Goal: Information Seeking & Learning: Learn about a topic

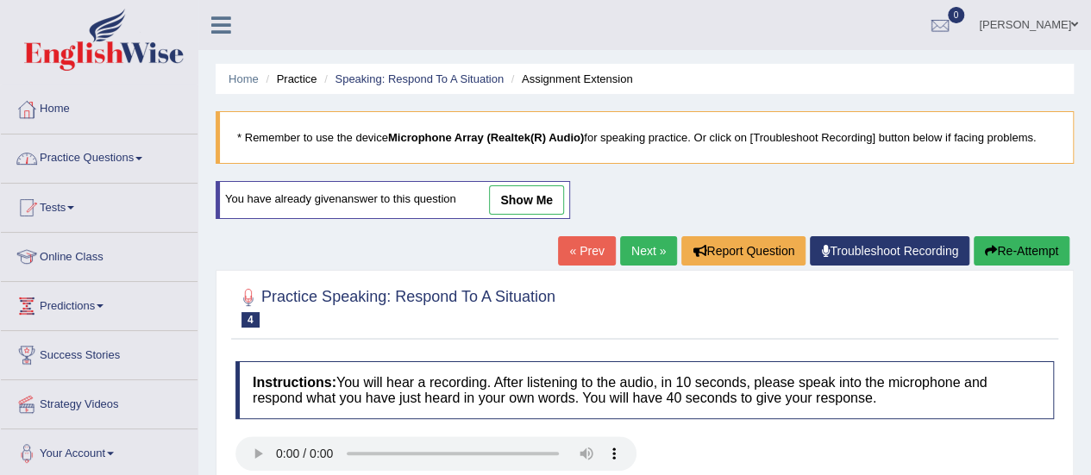
click at [122, 164] on link "Practice Questions" at bounding box center [99, 156] width 197 height 43
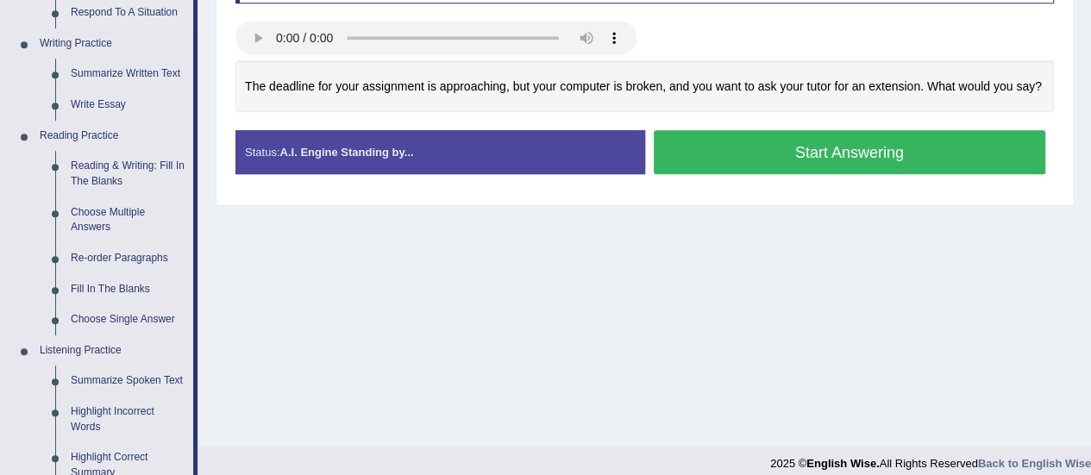
scroll to position [421, 0]
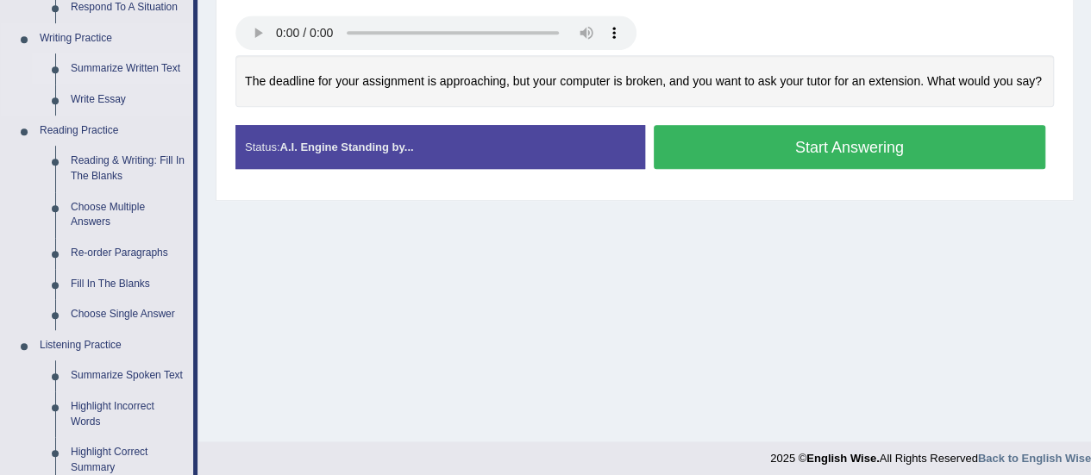
click at [81, 73] on link "Summarize Written Text" at bounding box center [128, 68] width 130 height 31
click at [81, 73] on ul "Speaking Practice Read Aloud Repeat Sentence Describe Image Re-tell Lecture Ans…" at bounding box center [97, 222] width 192 height 921
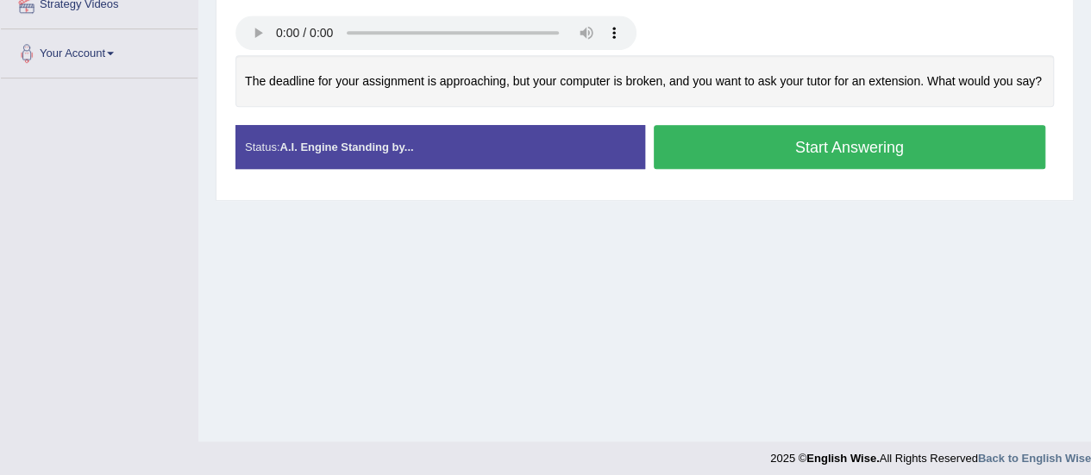
scroll to position [400, 0]
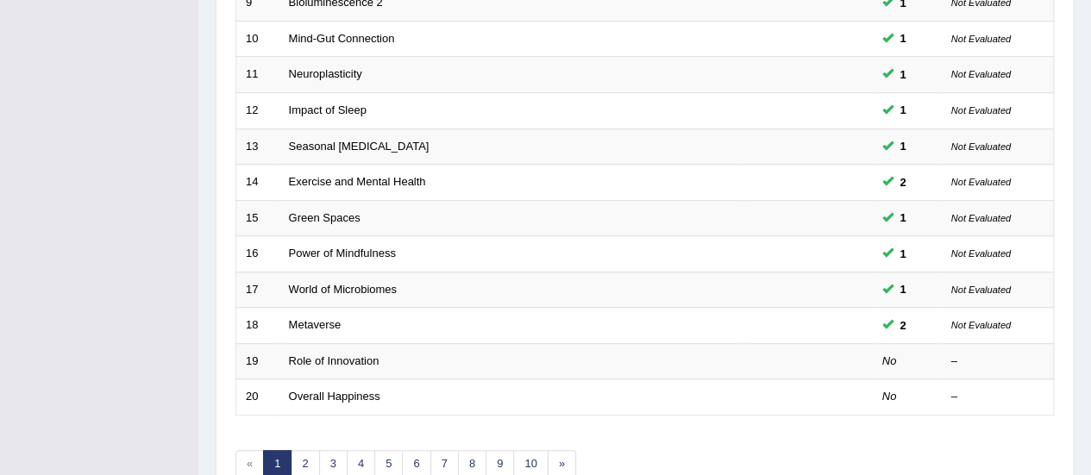
scroll to position [629, 0]
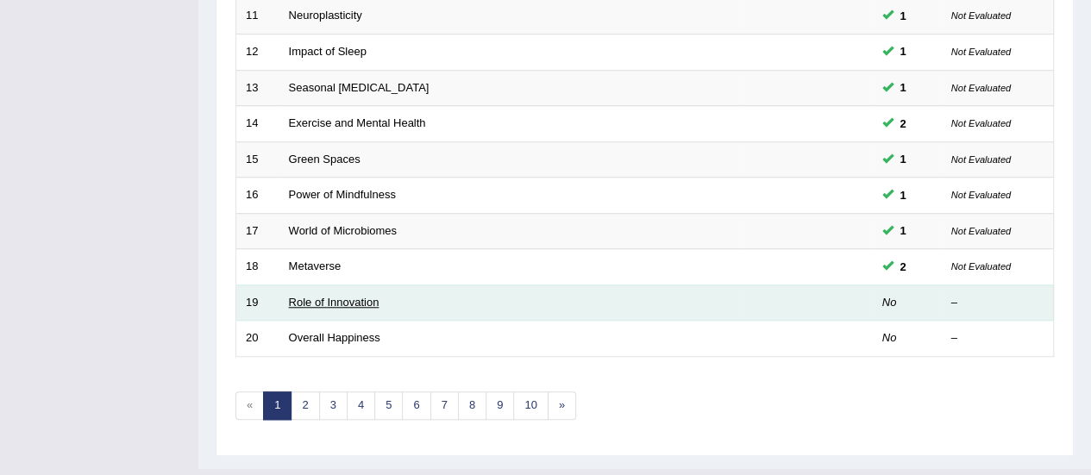
click at [348, 296] on link "Role of Innovation" at bounding box center [334, 302] width 91 height 13
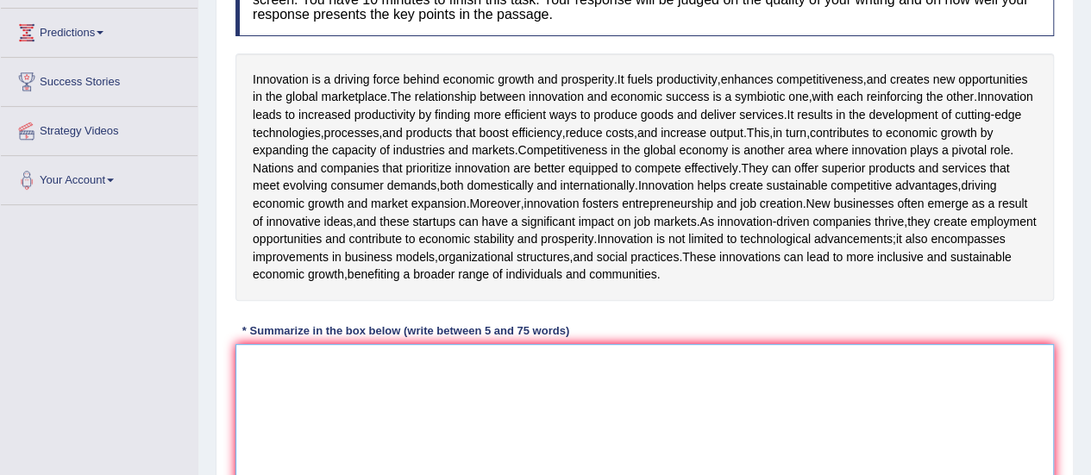
click at [391, 433] on textarea at bounding box center [644, 427] width 818 height 167
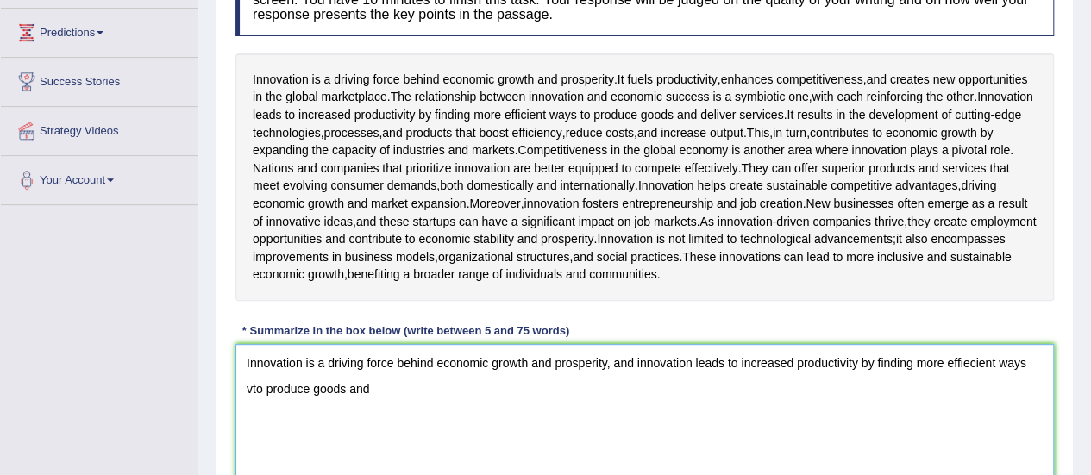
click at [248, 462] on textarea "Innovation is a driving force behind economic growth and prosperity, and innova…" at bounding box center [644, 427] width 818 height 167
click at [364, 458] on textarea "Innovation is a driving force behind economic growth and prosperity, and innova…" at bounding box center [644, 427] width 818 height 167
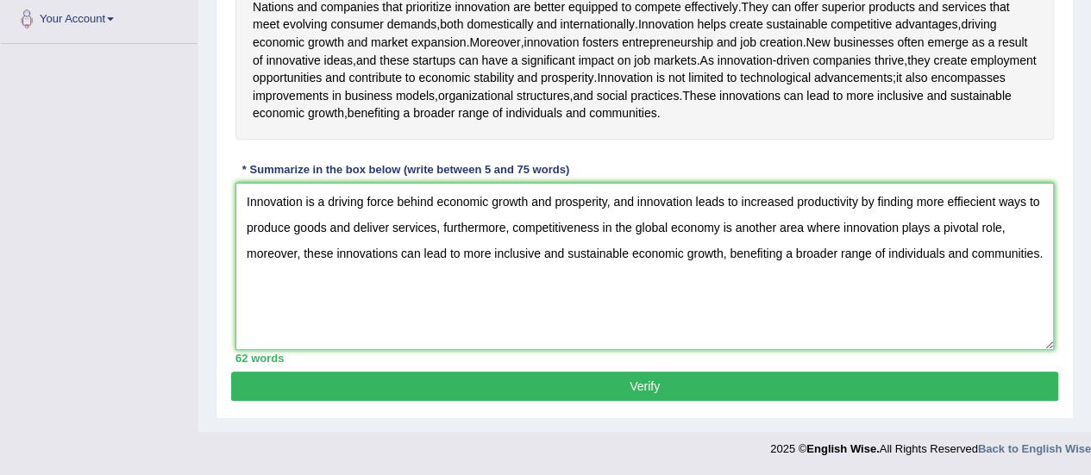
scroll to position [498, 0]
type textarea "Innovation is a driving force behind economic growth and prosperity, and innova…"
click at [411, 381] on button "Verify" at bounding box center [644, 386] width 827 height 29
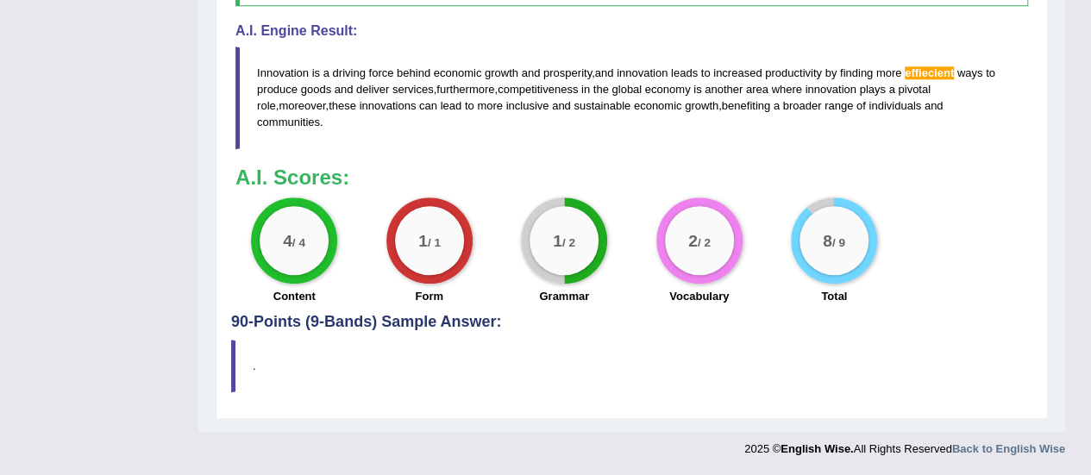
scroll to position [678, 0]
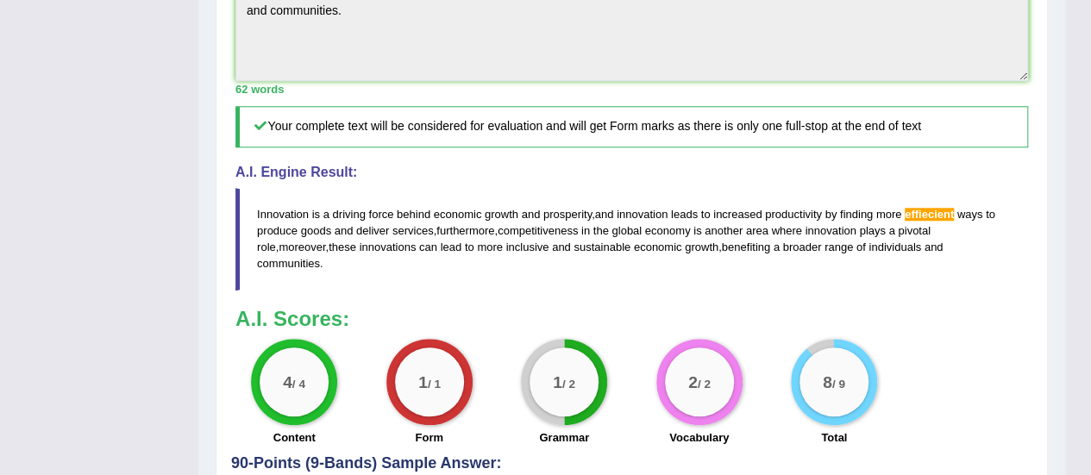
click at [907, 147] on h5 "Your complete text will be considered for evaluation and will get Form marks as…" at bounding box center [631, 126] width 792 height 41
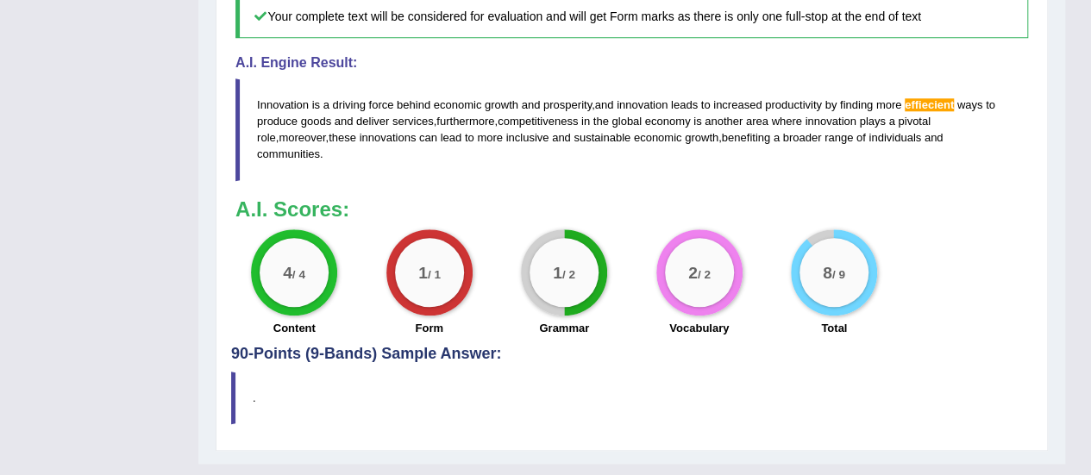
scroll to position [0, 0]
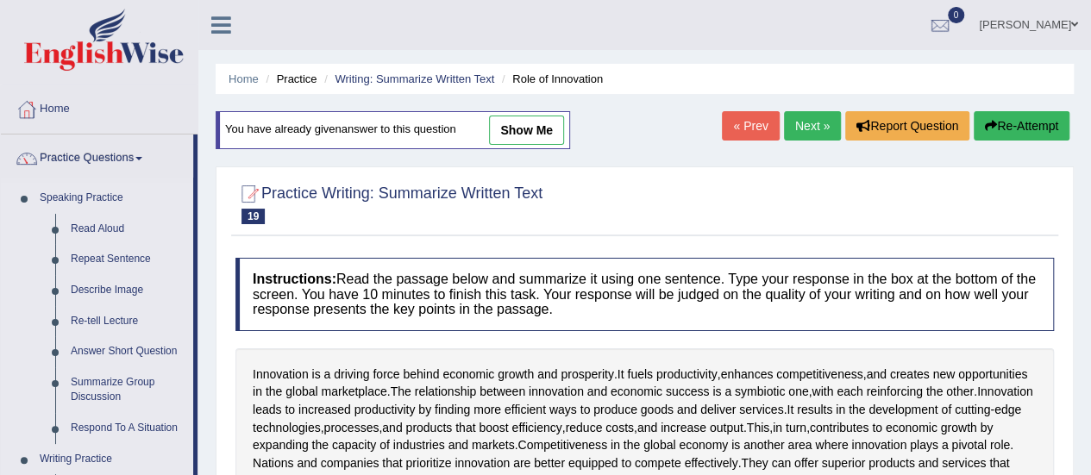
click at [116, 144] on link "Practice Questions" at bounding box center [97, 156] width 192 height 43
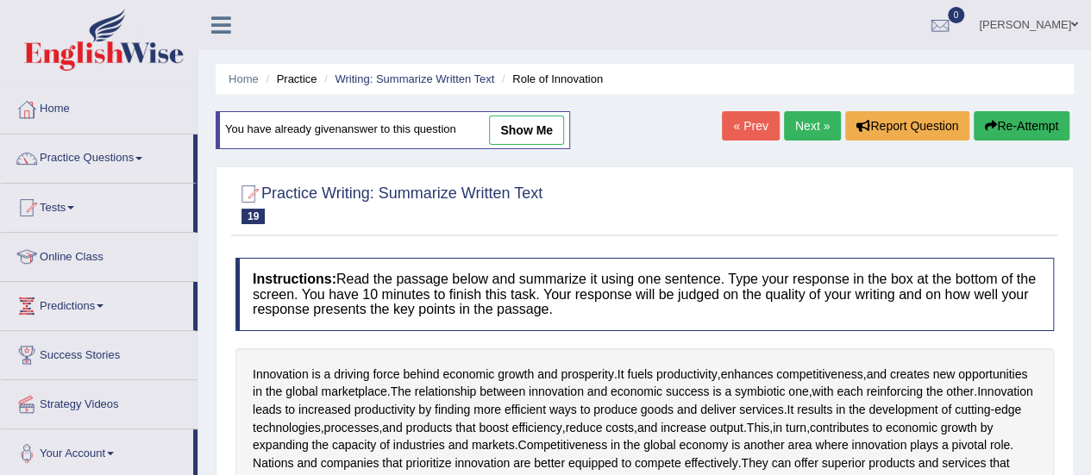
click at [116, 144] on link "Practice Questions" at bounding box center [97, 156] width 192 height 43
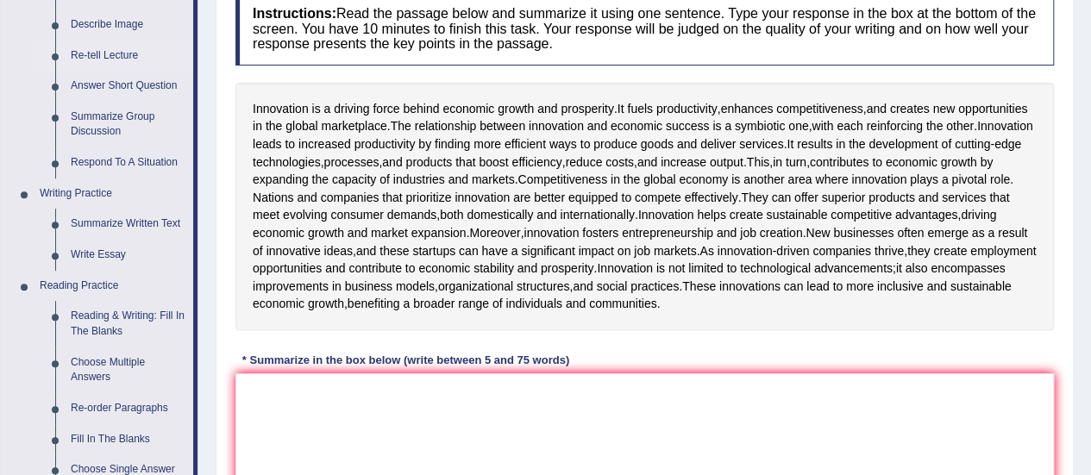
scroll to position [276, 0]
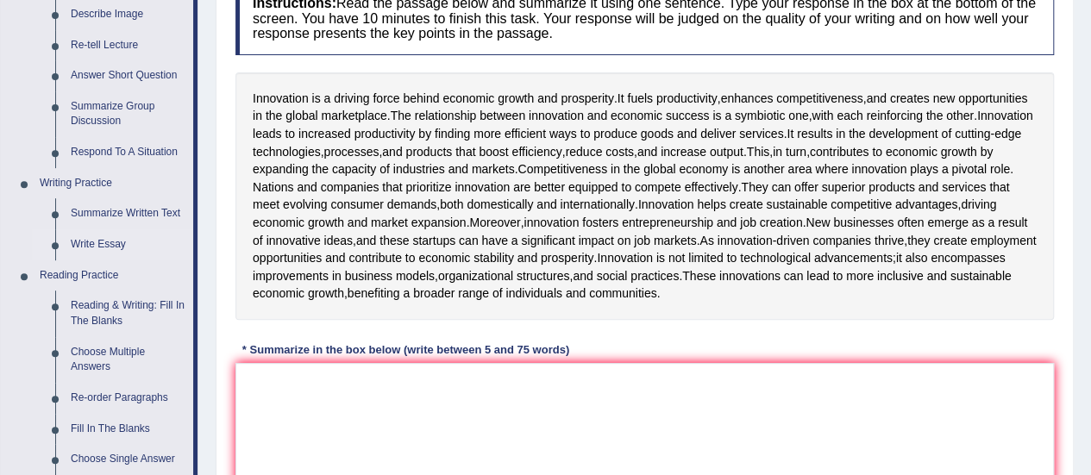
click at [105, 246] on link "Write Essay" at bounding box center [128, 244] width 130 height 31
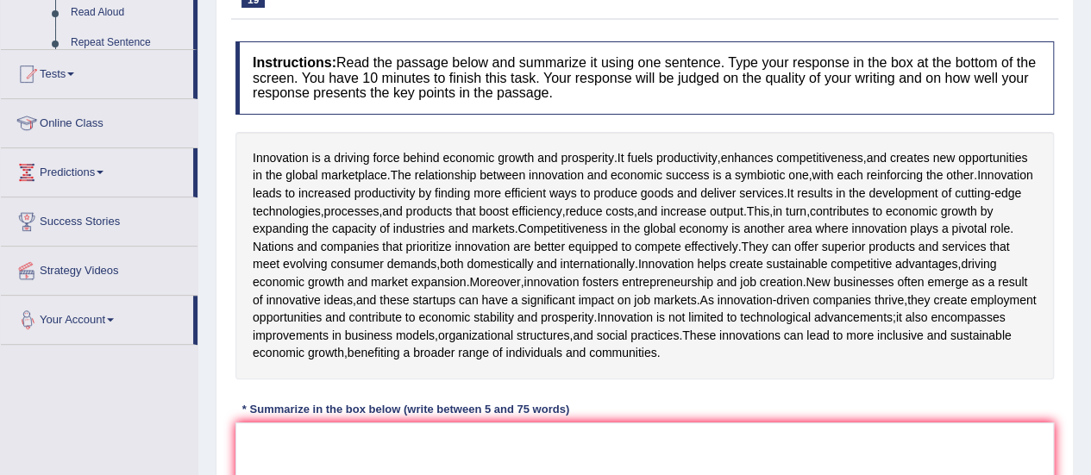
scroll to position [293, 0]
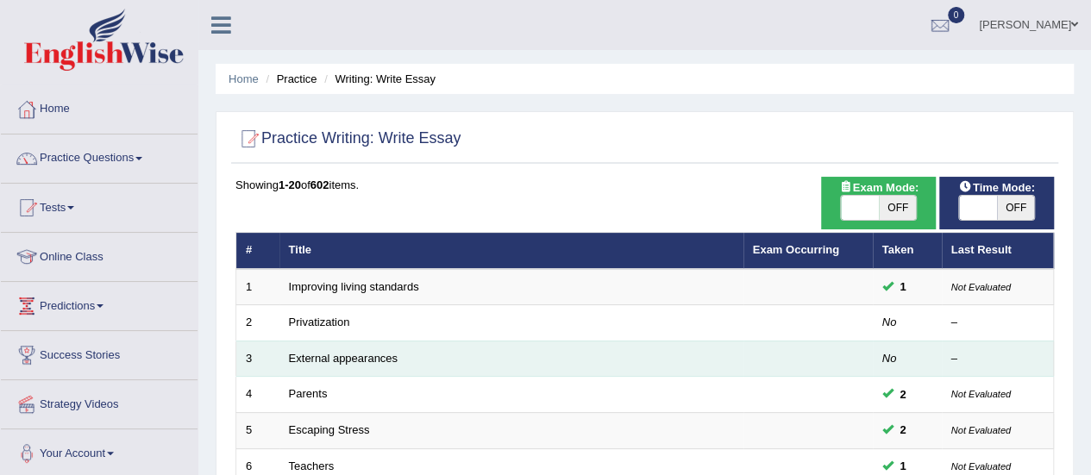
scroll to position [245, 0]
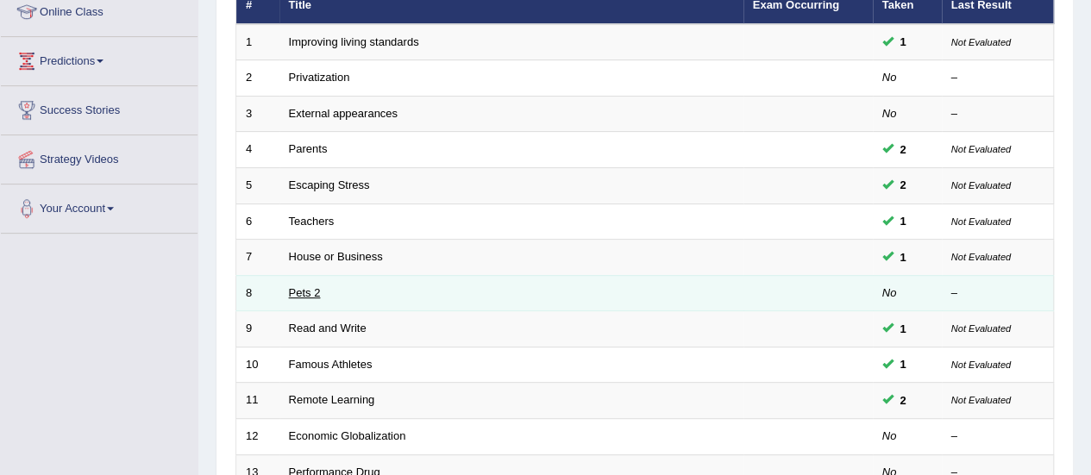
click at [298, 286] on link "Pets 2" at bounding box center [305, 292] width 32 height 13
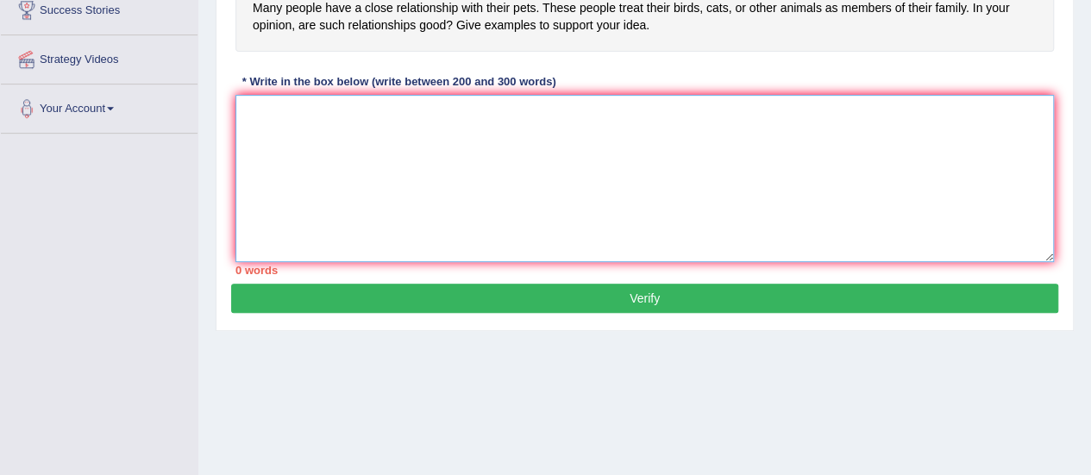
click at [356, 125] on textarea at bounding box center [644, 178] width 818 height 167
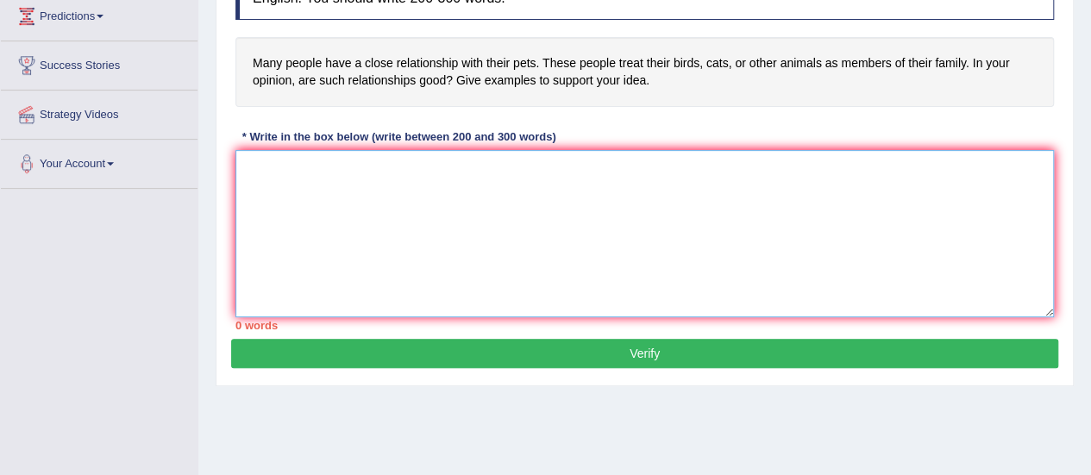
scroll to position [278, 0]
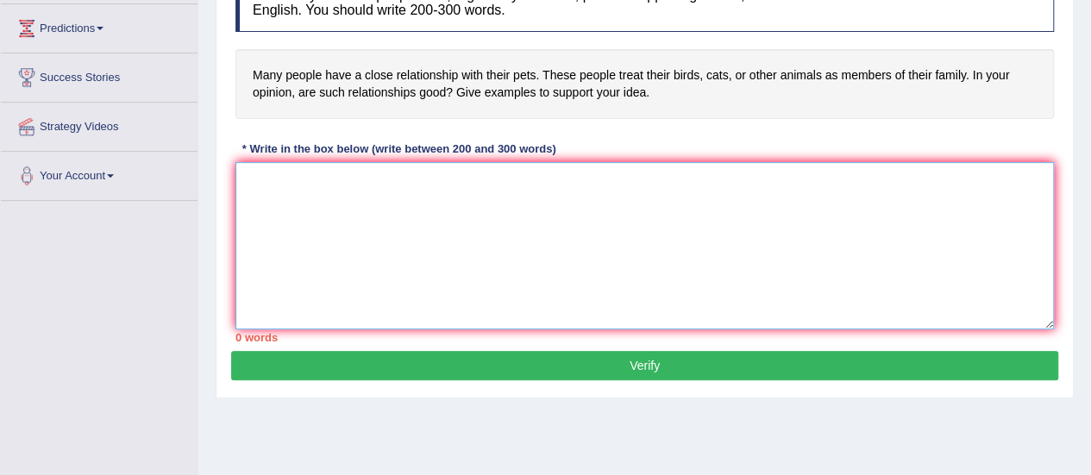
paste textarea "ESSAY TEMPLATE The increasing influence of (essay topic) on our lives has ignit…"
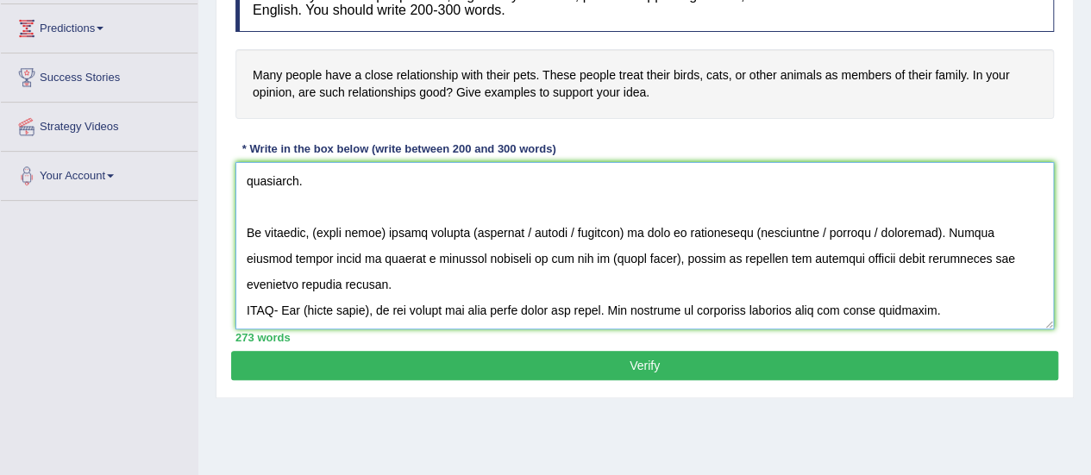
scroll to position [466, 0]
drag, startPoint x: 1009, startPoint y: 289, endPoint x: 242, endPoint y: 282, distance: 766.6
click at [242, 282] on textarea at bounding box center [644, 245] width 818 height 167
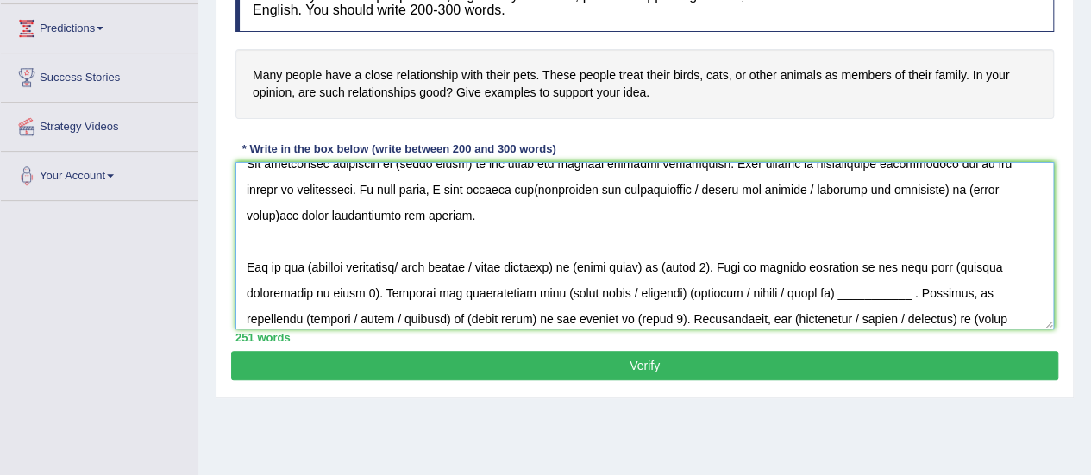
scroll to position [0, 0]
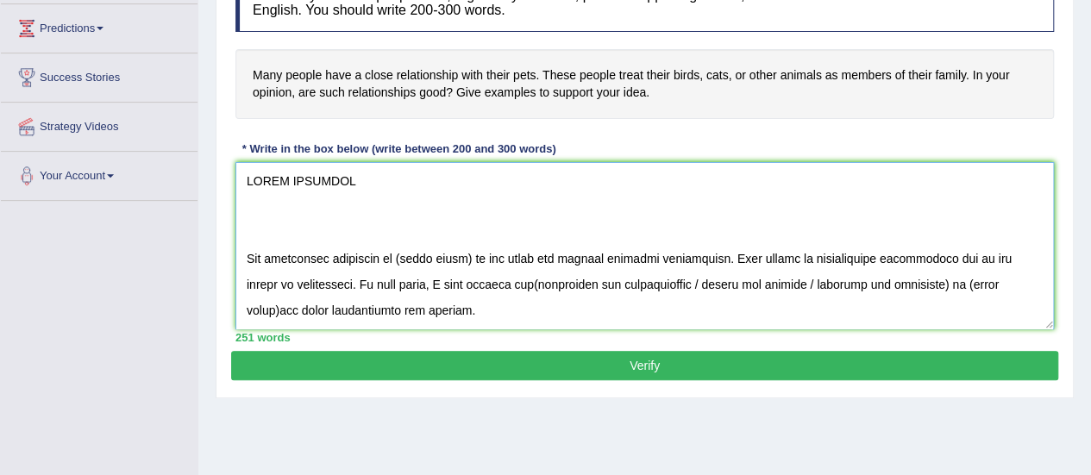
click at [245, 275] on textarea at bounding box center [644, 245] width 818 height 167
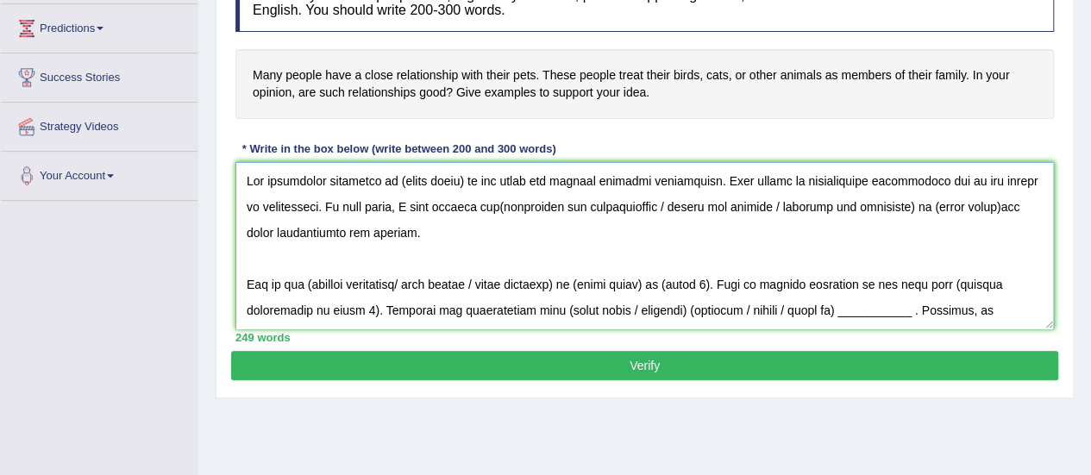
click at [457, 178] on textarea at bounding box center [644, 245] width 818 height 167
click at [465, 180] on textarea at bounding box center [644, 245] width 818 height 167
drag, startPoint x: 465, startPoint y: 180, endPoint x: 398, endPoint y: 172, distance: 66.8
click at [398, 172] on textarea at bounding box center [644, 245] width 818 height 167
click at [464, 178] on textarea at bounding box center [644, 245] width 818 height 167
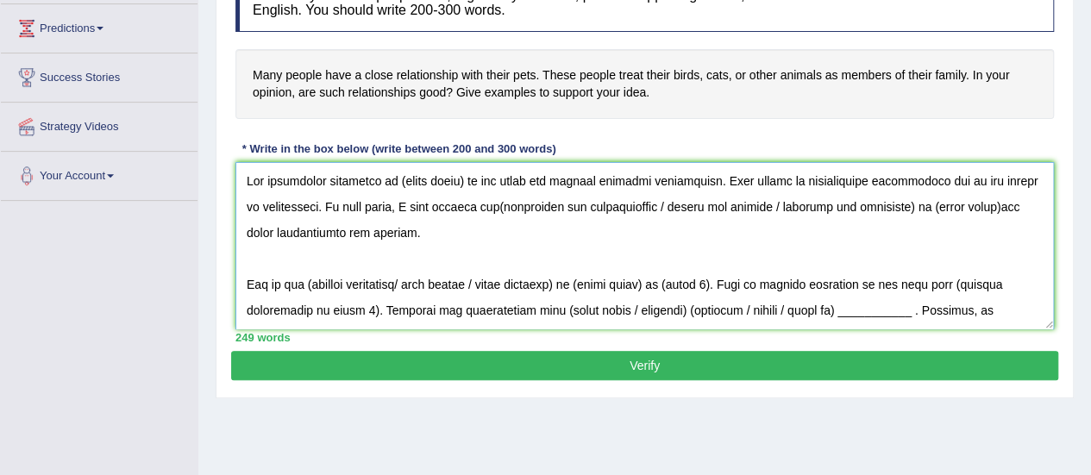
click at [460, 180] on textarea at bounding box center [644, 245] width 818 height 167
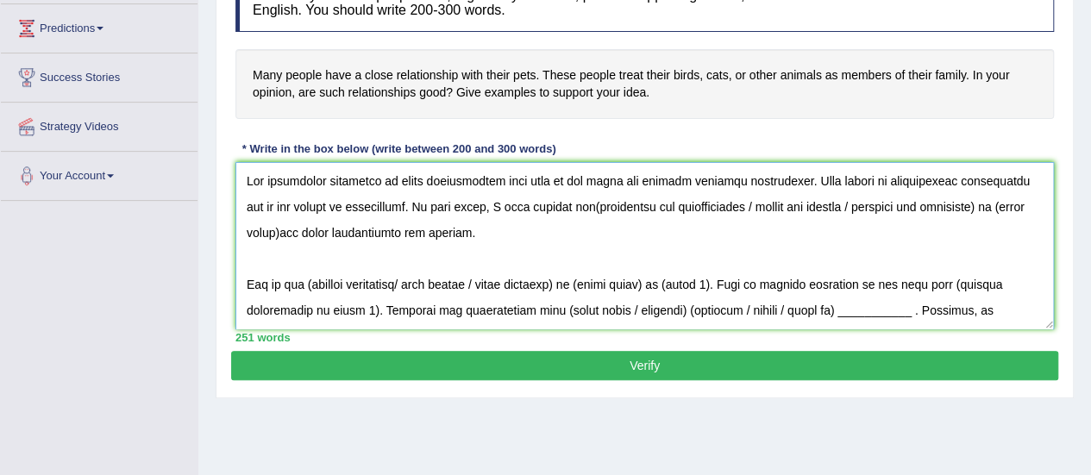
click at [552, 203] on textarea at bounding box center [644, 245] width 818 height 167
click at [969, 206] on textarea at bounding box center [644, 245] width 818 height 167
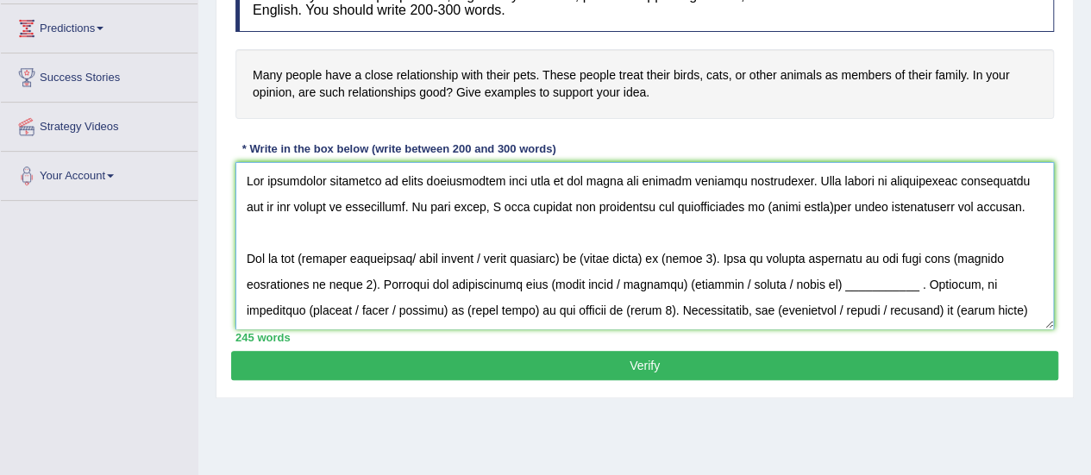
click at [805, 210] on textarea at bounding box center [644, 245] width 818 height 167
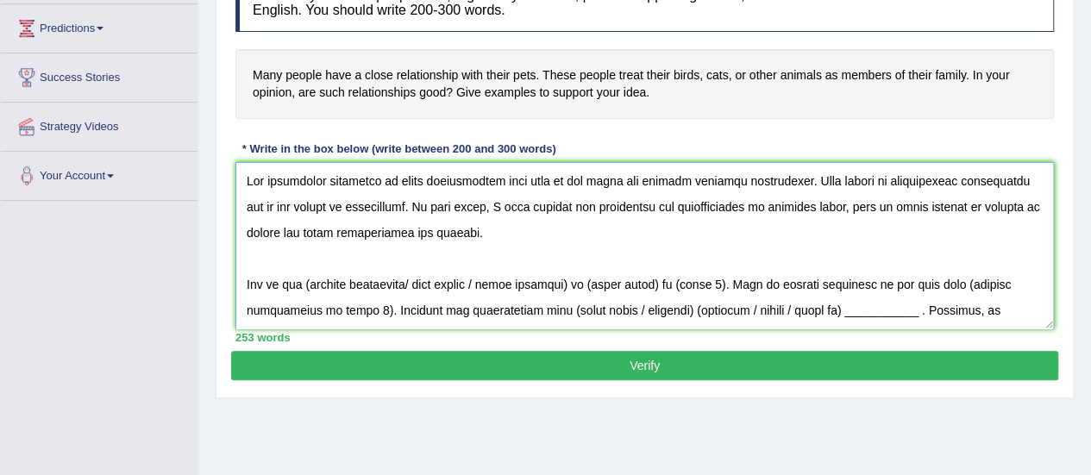
click at [641, 272] on textarea at bounding box center [644, 245] width 818 height 167
click at [312, 291] on textarea at bounding box center [644, 245] width 818 height 167
click at [582, 289] on textarea at bounding box center [644, 245] width 818 height 167
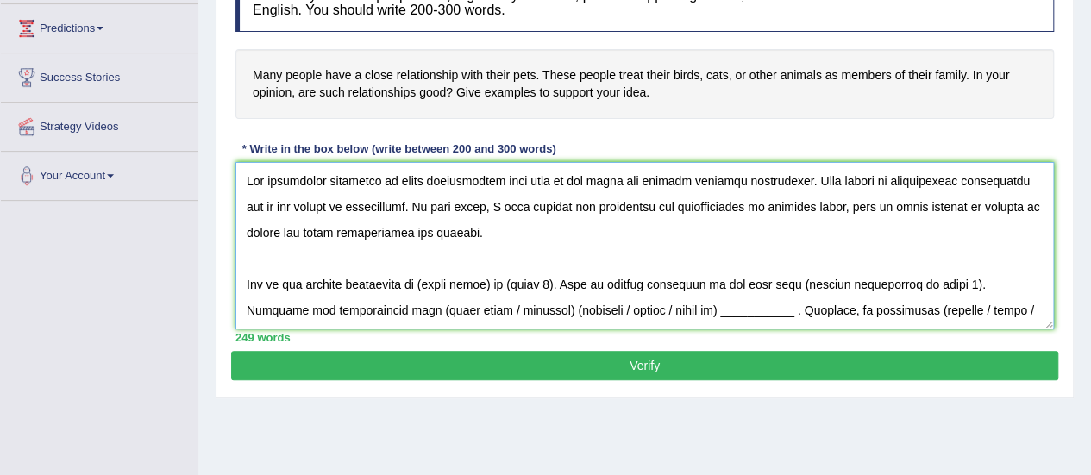
drag, startPoint x: 498, startPoint y: 289, endPoint x: 431, endPoint y: 281, distance: 67.7
click at [431, 281] on textarea at bounding box center [644, 245] width 818 height 167
click at [933, 288] on textarea at bounding box center [644, 245] width 818 height 167
drag, startPoint x: 407, startPoint y: 304, endPoint x: 241, endPoint y: 299, distance: 165.6
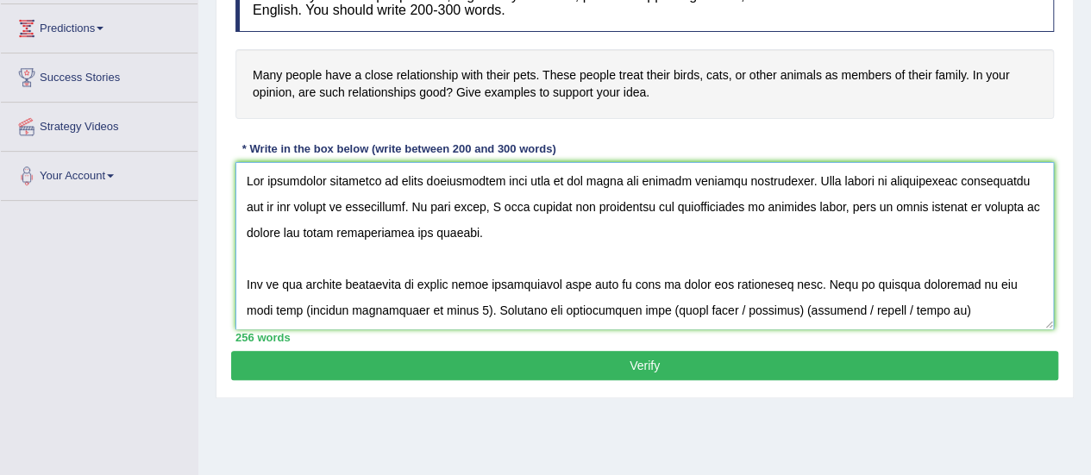
click at [241, 299] on textarea at bounding box center [644, 245] width 818 height 167
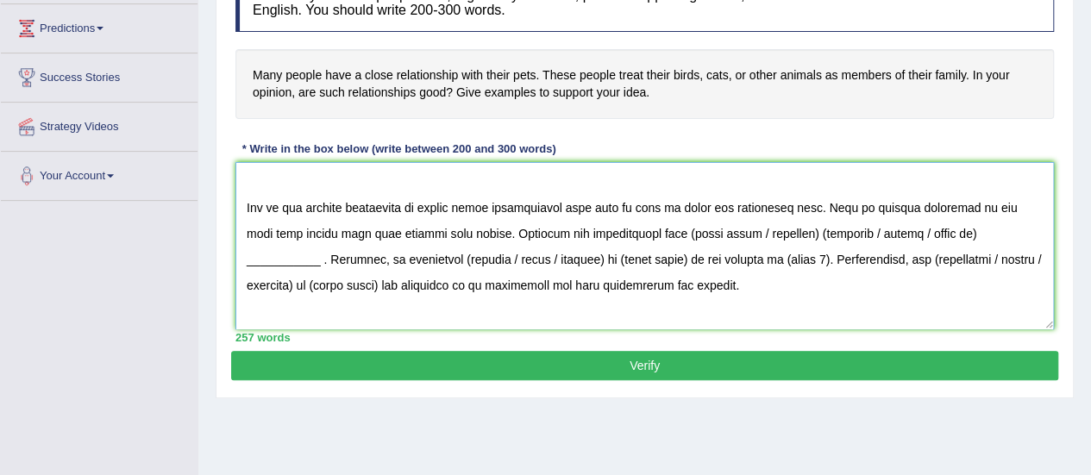
scroll to position [79, 0]
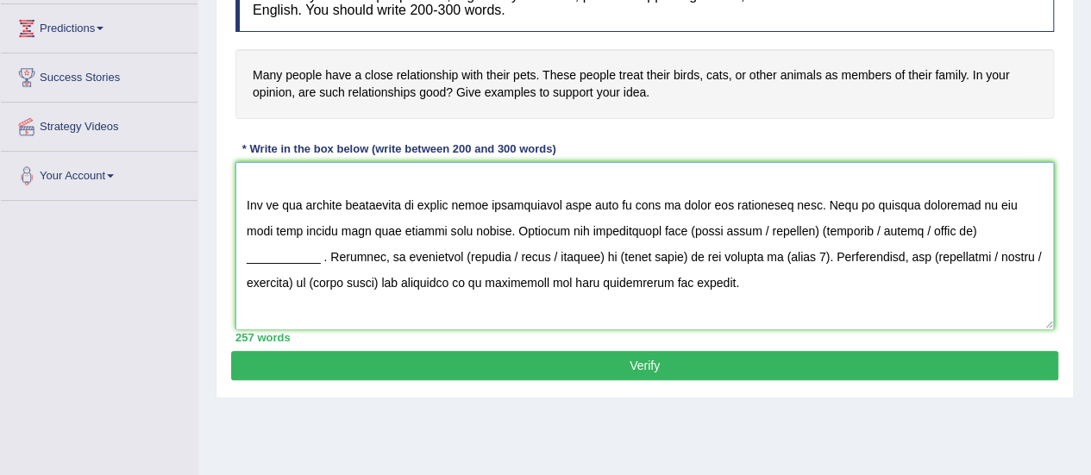
drag, startPoint x: 763, startPoint y: 226, endPoint x: 635, endPoint y: 227, distance: 128.5
click at [635, 227] on textarea at bounding box center [644, 245] width 818 height 167
click at [798, 233] on textarea at bounding box center [644, 245] width 818 height 167
click at [1030, 232] on textarea at bounding box center [644, 245] width 818 height 167
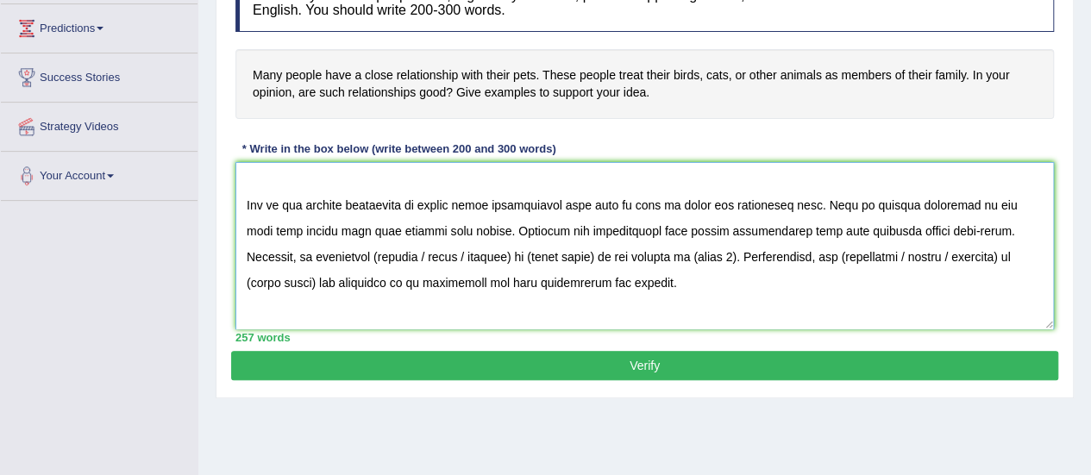
click at [837, 239] on textarea at bounding box center [644, 245] width 818 height 167
click at [304, 262] on textarea at bounding box center [644, 245] width 818 height 167
click at [441, 256] on textarea at bounding box center [644, 245] width 818 height 167
click at [419, 252] on textarea at bounding box center [644, 245] width 818 height 167
click at [576, 259] on textarea at bounding box center [644, 245] width 818 height 167
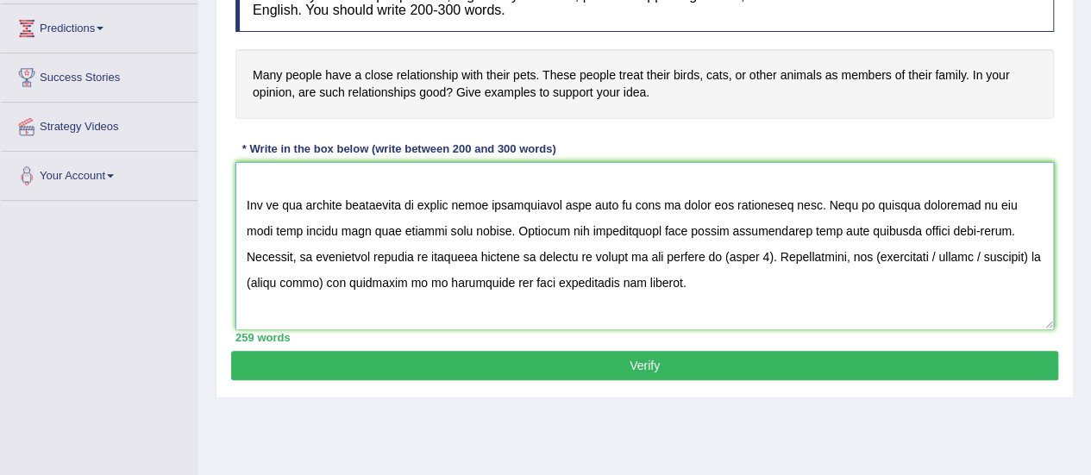
click at [576, 259] on textarea at bounding box center [644, 245] width 818 height 167
drag, startPoint x: 692, startPoint y: 253, endPoint x: 645, endPoint y: 250, distance: 46.6
click at [645, 250] on textarea at bounding box center [644, 245] width 818 height 167
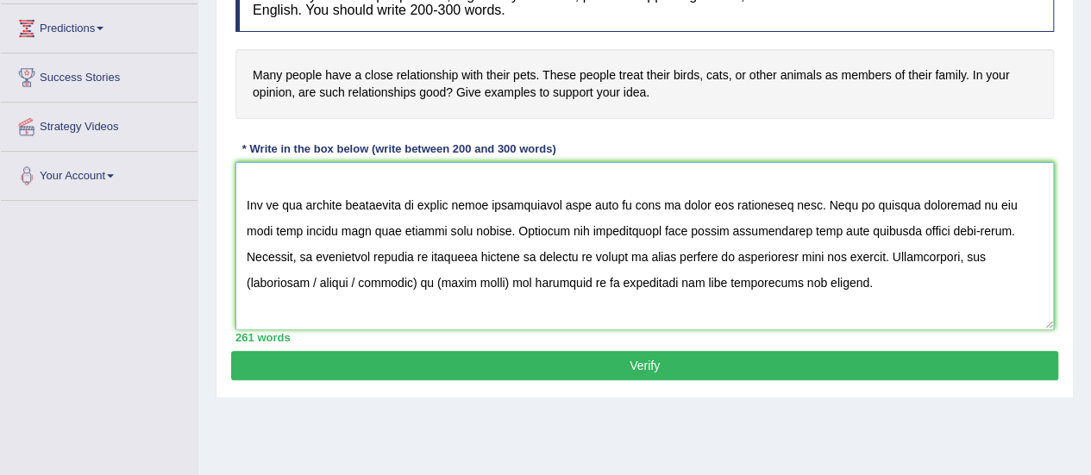
click at [904, 258] on textarea at bounding box center [644, 245] width 818 height 167
click at [305, 285] on textarea at bounding box center [644, 245] width 818 height 167
drag, startPoint x: 273, startPoint y: 282, endPoint x: 978, endPoint y: 254, distance: 705.0
click at [978, 254] on textarea at bounding box center [644, 245] width 818 height 167
click at [869, 232] on textarea at bounding box center [644, 245] width 818 height 167
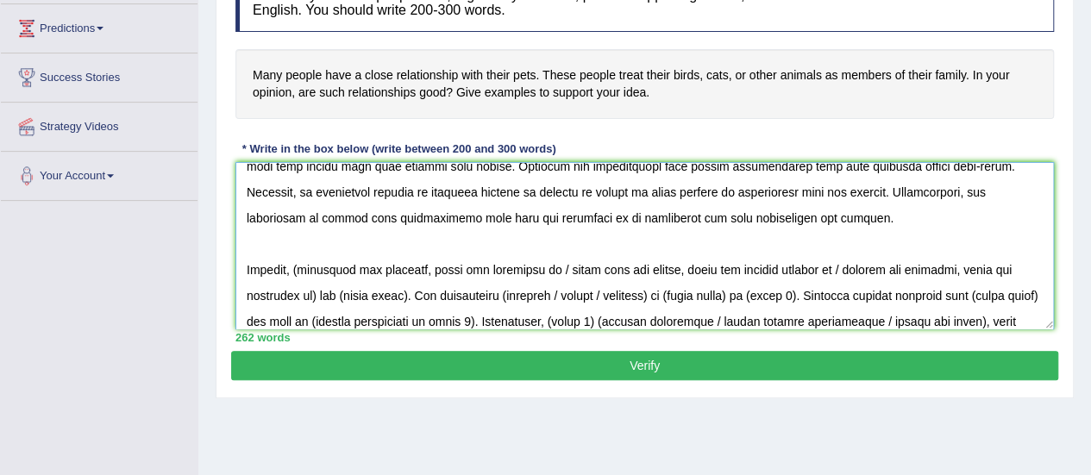
scroll to position [216, 0]
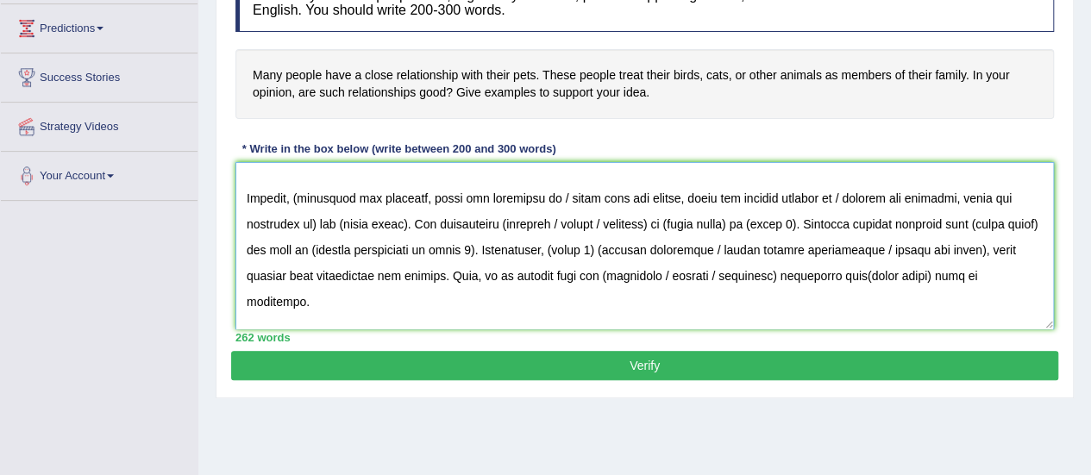
click at [306, 198] on textarea at bounding box center [644, 245] width 818 height 167
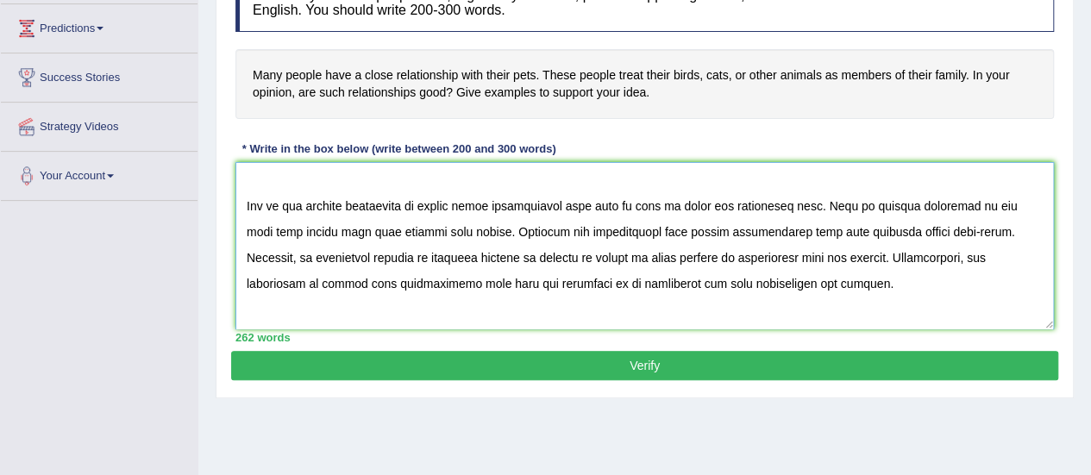
scroll to position [362, 0]
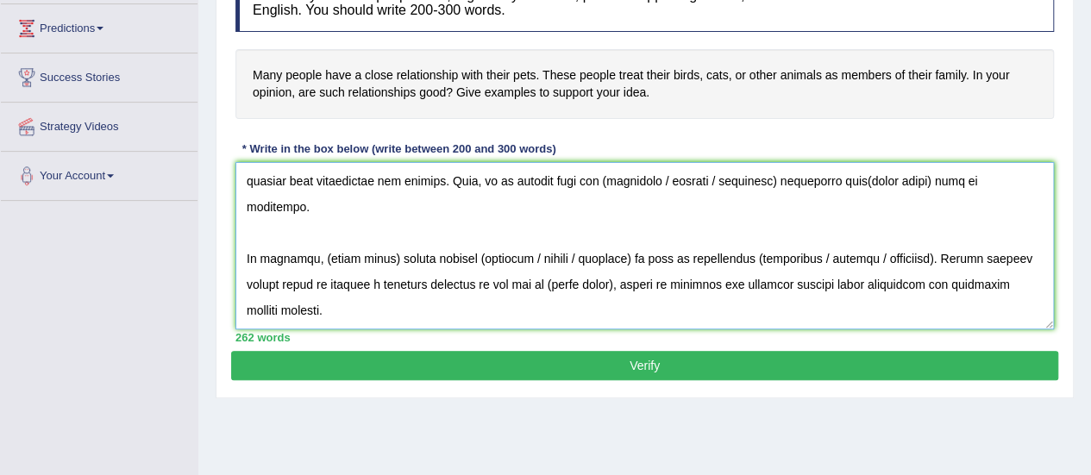
drag, startPoint x: 550, startPoint y: 192, endPoint x: 933, endPoint y: 218, distance: 383.7
click at [933, 218] on textarea at bounding box center [644, 245] width 818 height 167
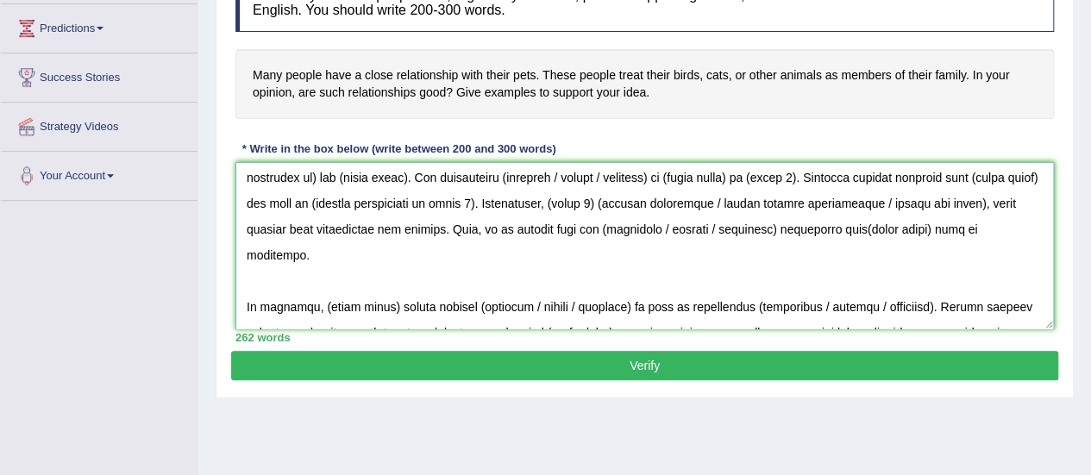
scroll to position [206, 0]
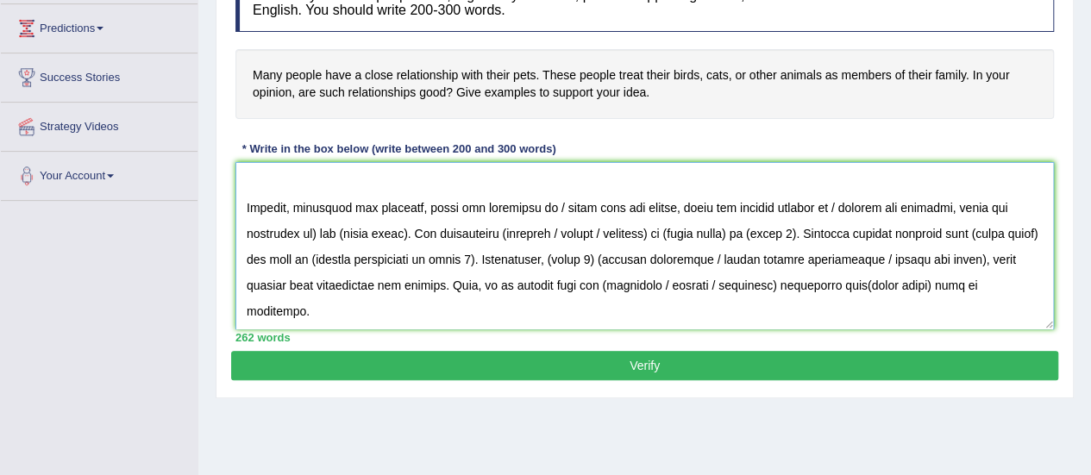
drag, startPoint x: 305, startPoint y: 229, endPoint x: 548, endPoint y: 201, distance: 244.7
click at [548, 201] on textarea at bounding box center [644, 245] width 818 height 167
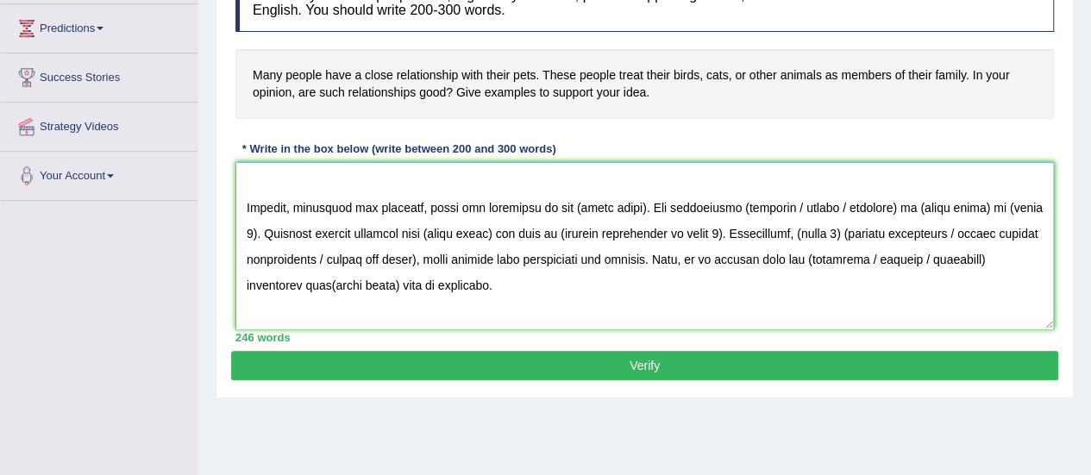
drag, startPoint x: 638, startPoint y: 205, endPoint x: 571, endPoint y: 201, distance: 67.4
click at [571, 201] on textarea at bounding box center [644, 245] width 818 height 167
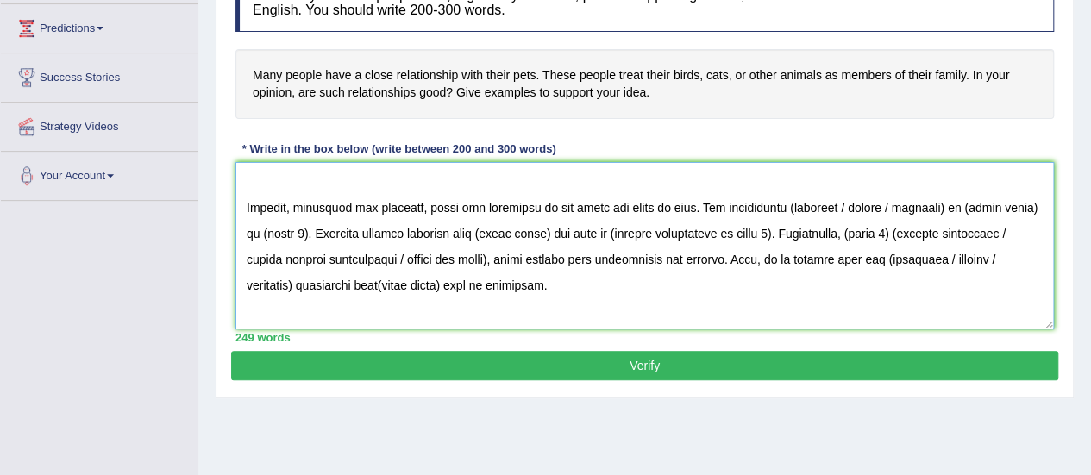
click at [786, 212] on textarea at bounding box center [644, 245] width 818 height 167
drag, startPoint x: 928, startPoint y: 204, endPoint x: 839, endPoint y: 206, distance: 88.9
click at [839, 206] on textarea at bounding box center [644, 245] width 818 height 167
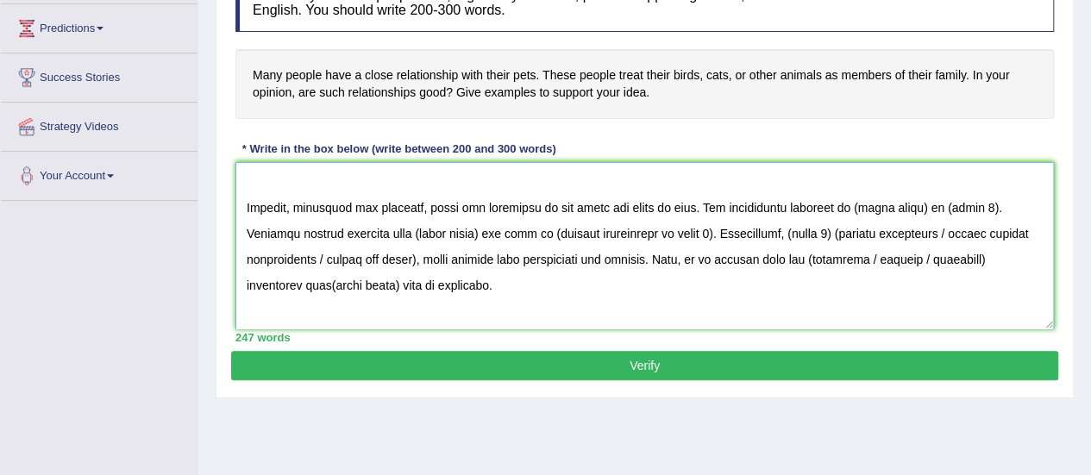
drag, startPoint x: 918, startPoint y: 208, endPoint x: 852, endPoint y: 208, distance: 66.4
click at [852, 208] on textarea at bounding box center [644, 245] width 818 height 167
drag, startPoint x: 1018, startPoint y: 208, endPoint x: 981, endPoint y: 204, distance: 37.2
click at [981, 204] on textarea at bounding box center [644, 245] width 818 height 167
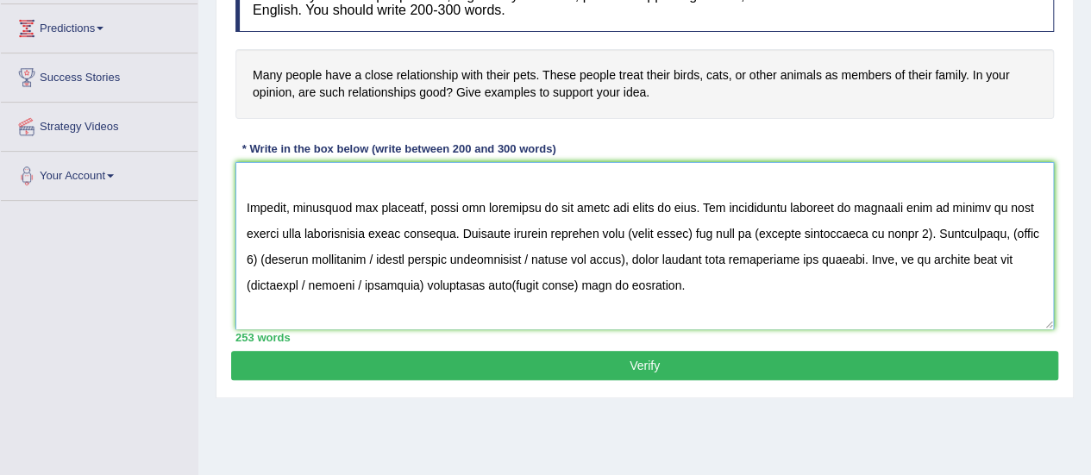
click at [680, 234] on textarea at bounding box center [644, 245] width 818 height 167
drag, startPoint x: 684, startPoint y: 233, endPoint x: 616, endPoint y: 227, distance: 68.4
click at [616, 227] on textarea at bounding box center [644, 245] width 818 height 167
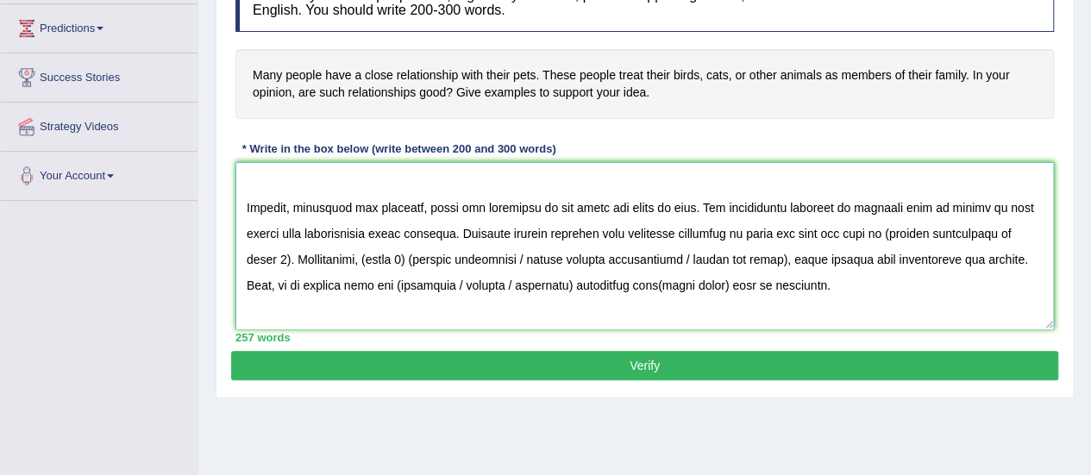
drag, startPoint x: 286, startPoint y: 258, endPoint x: 885, endPoint y: 225, distance: 599.3
click at [885, 225] on textarea at bounding box center [644, 245] width 818 height 167
click at [373, 257] on textarea at bounding box center [644, 245] width 818 height 167
drag, startPoint x: 364, startPoint y: 258, endPoint x: 320, endPoint y: 257, distance: 44.0
click at [320, 257] on textarea at bounding box center [644, 245] width 818 height 167
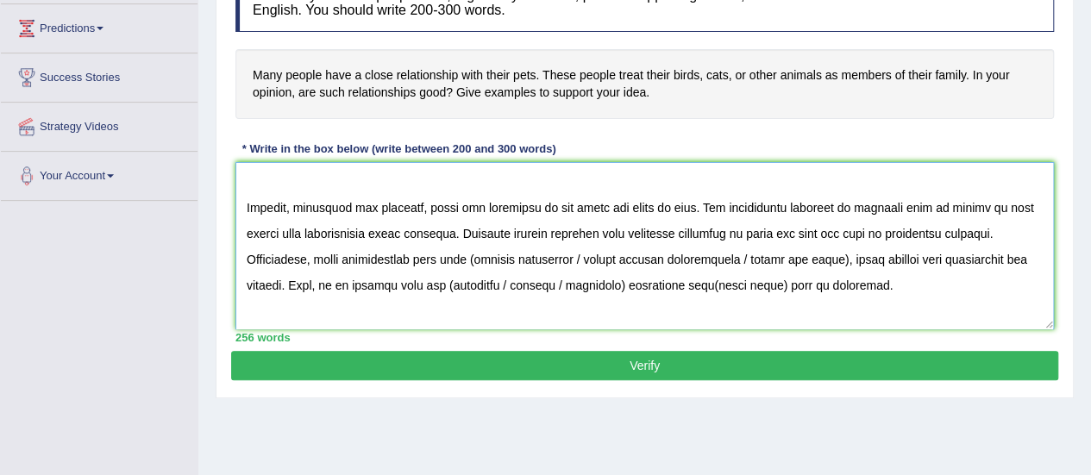
drag, startPoint x: 579, startPoint y: 253, endPoint x: 467, endPoint y: 249, distance: 112.2
click at [467, 249] on textarea at bounding box center [644, 245] width 818 height 167
drag, startPoint x: 723, startPoint y: 261, endPoint x: 622, endPoint y: 266, distance: 101.9
click at [622, 266] on textarea at bounding box center [644, 245] width 818 height 167
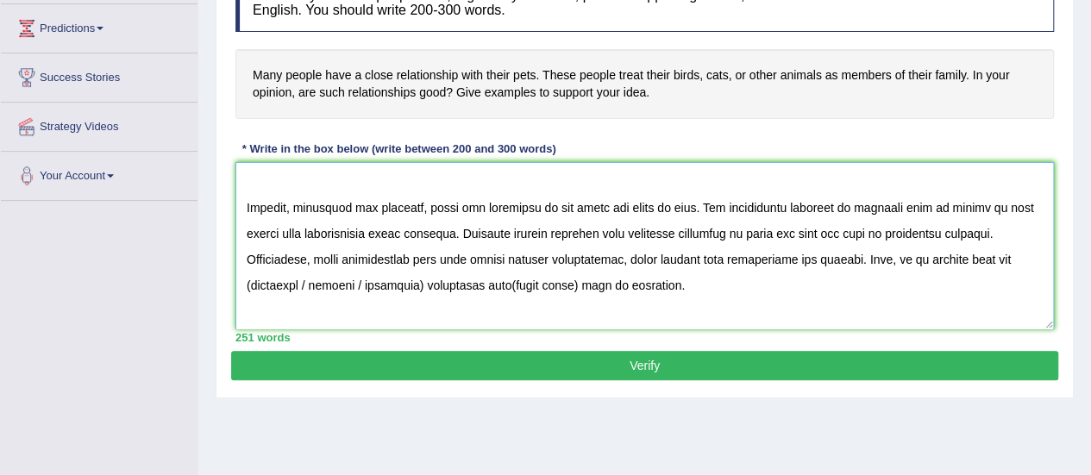
click at [248, 282] on textarea at bounding box center [644, 245] width 818 height 167
drag, startPoint x: 410, startPoint y: 284, endPoint x: 306, endPoint y: 286, distance: 104.4
click at [306, 286] on textarea at bounding box center [644, 245] width 818 height 167
drag, startPoint x: 460, startPoint y: 277, endPoint x: 391, endPoint y: 276, distance: 69.0
click at [391, 276] on textarea at bounding box center [644, 245] width 818 height 167
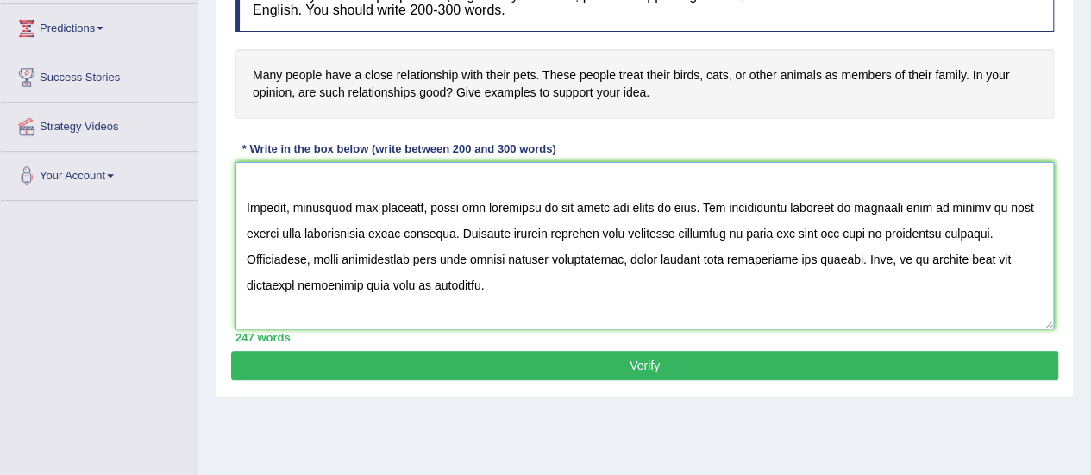
click at [392, 277] on textarea at bounding box center [644, 245] width 818 height 167
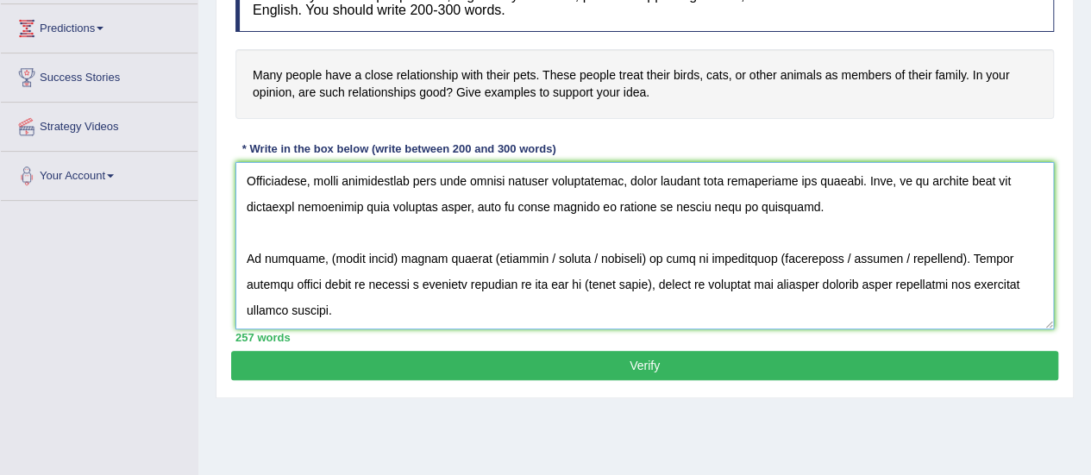
scroll to position [289, 0]
click at [348, 249] on textarea at bounding box center [644, 245] width 818 height 167
drag, startPoint x: 385, startPoint y: 250, endPoint x: 316, endPoint y: 249, distance: 68.1
click at [316, 249] on textarea at bounding box center [644, 245] width 818 height 167
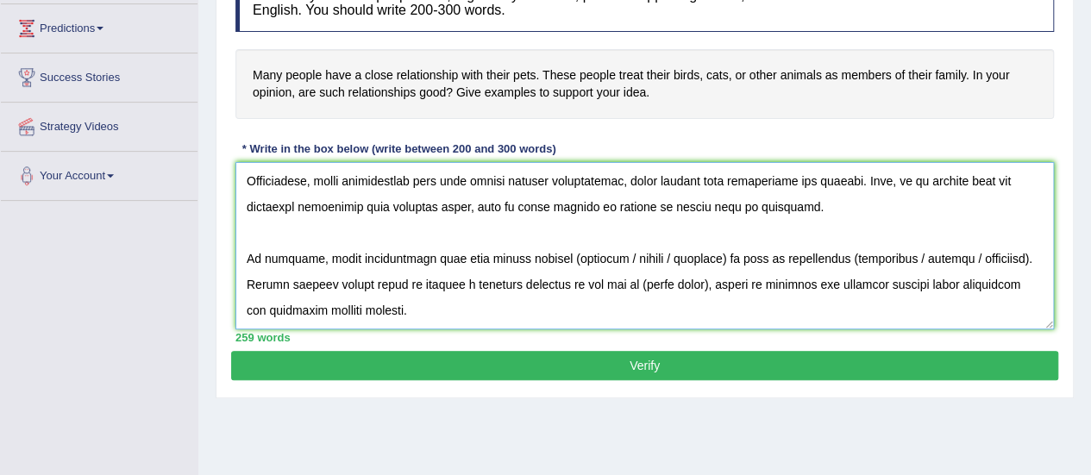
click at [547, 251] on textarea at bounding box center [644, 245] width 818 height 167
drag, startPoint x: 698, startPoint y: 250, endPoint x: 586, endPoint y: 247, distance: 112.1
click at [586, 247] on textarea at bounding box center [644, 245] width 818 height 167
click at [705, 258] on textarea at bounding box center [644, 245] width 818 height 167
drag, startPoint x: 868, startPoint y: 251, endPoint x: 755, endPoint y: 253, distance: 113.0
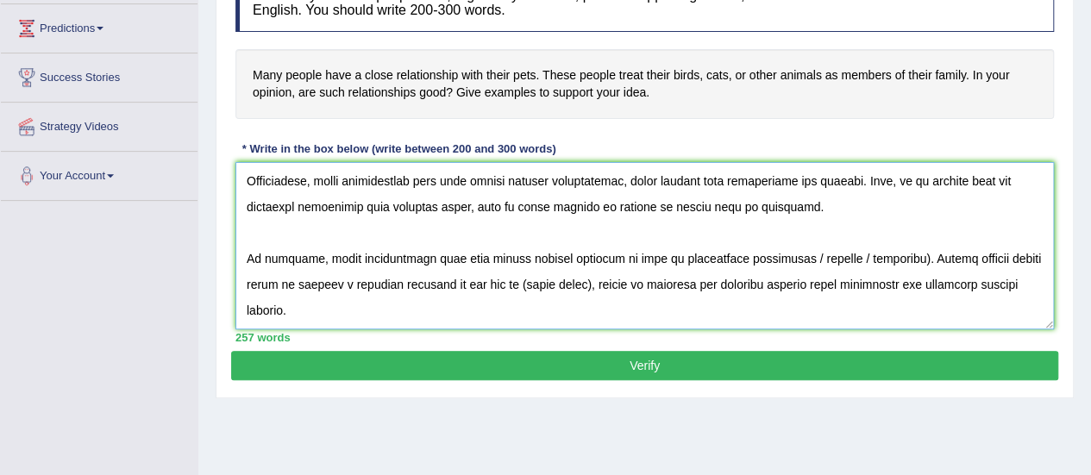
click at [755, 253] on textarea at bounding box center [644, 245] width 818 height 167
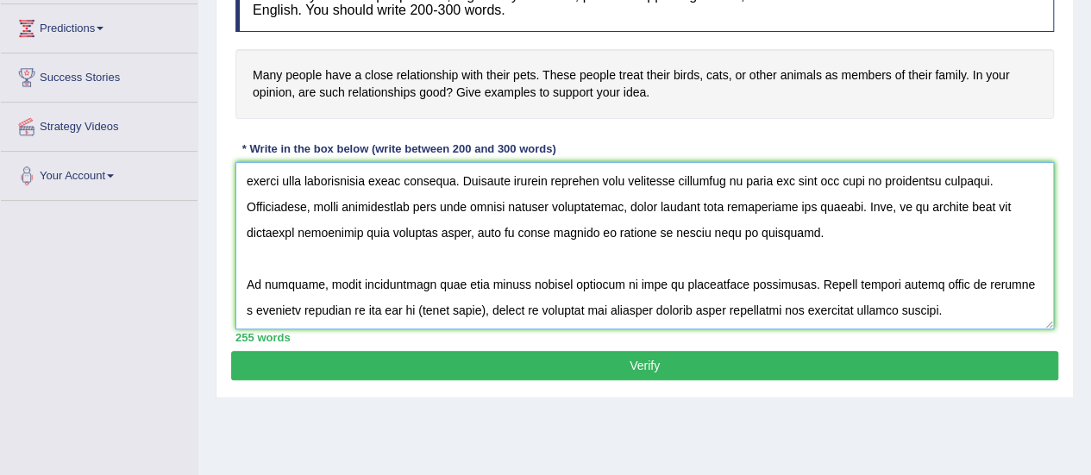
drag, startPoint x: 436, startPoint y: 279, endPoint x: 371, endPoint y: 270, distance: 66.1
click at [371, 270] on textarea at bounding box center [644, 245] width 818 height 167
drag, startPoint x: 393, startPoint y: 200, endPoint x: 699, endPoint y: 208, distance: 306.2
click at [699, 208] on textarea at bounding box center [644, 245] width 818 height 167
drag, startPoint x: 394, startPoint y: 276, endPoint x: 371, endPoint y: 275, distance: 23.3
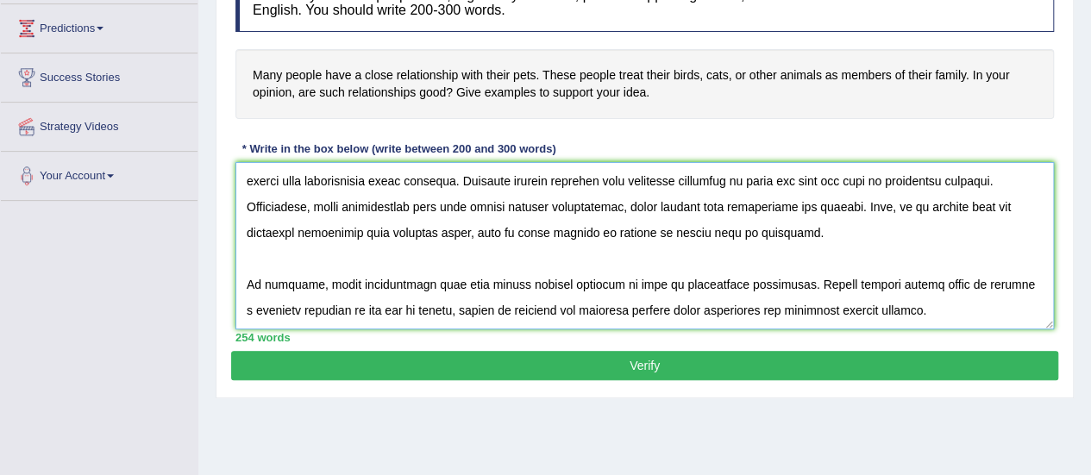
click at [371, 275] on textarea at bounding box center [644, 245] width 818 height 167
paste textarea "ing birds, cats or other animals as members of family"
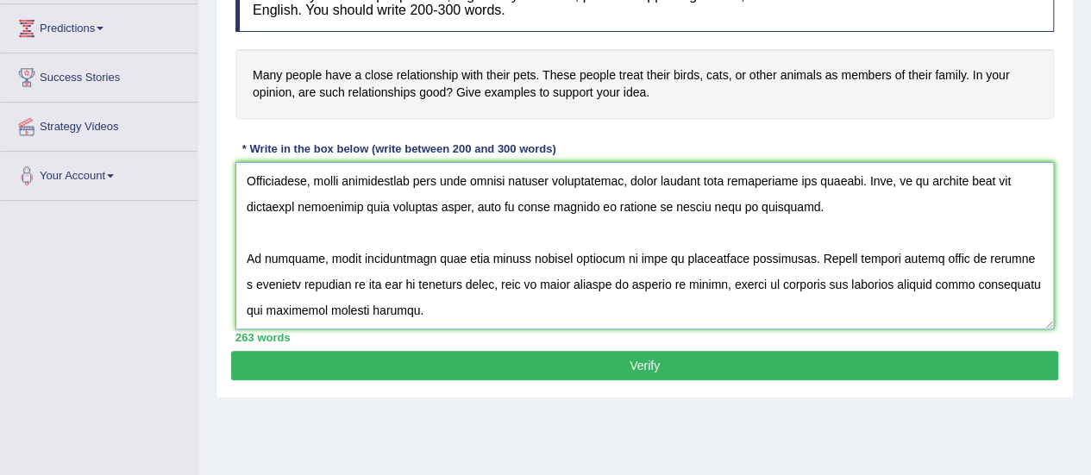
click at [543, 220] on textarea at bounding box center [644, 245] width 818 height 167
type textarea "The increasing influence of close relationship with pets on our lives has ignit…"
click at [635, 351] on button "Verify" at bounding box center [644, 365] width 827 height 29
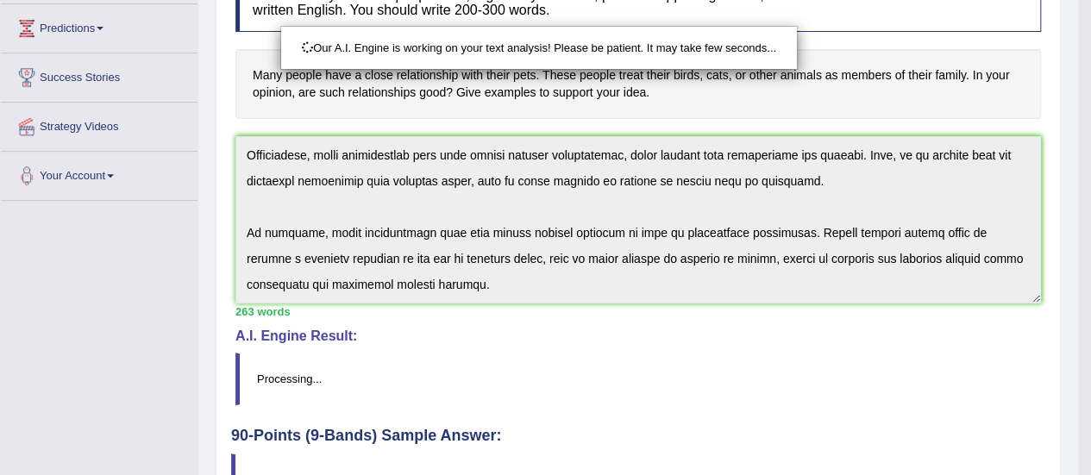
scroll to position [429, 0]
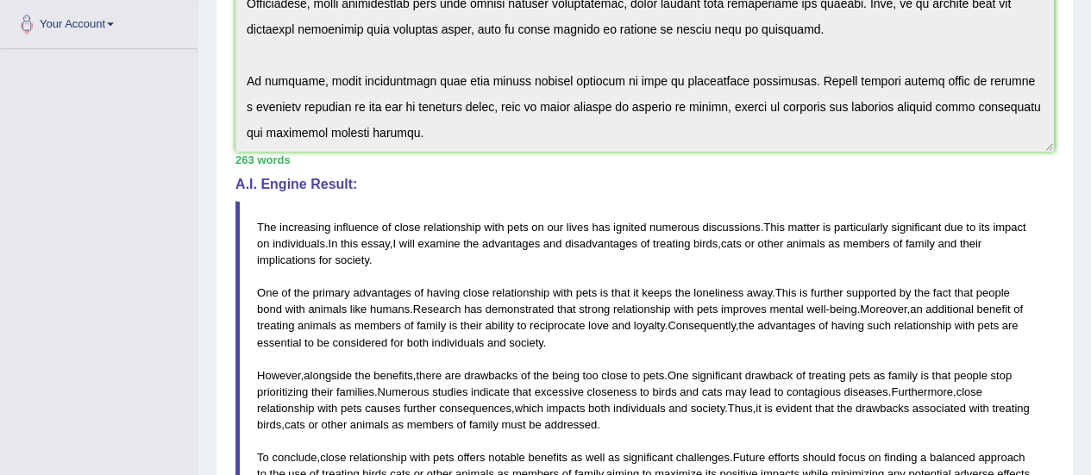
click at [593, 335] on blockquote "The increasing influence of close relationship with pets on our lives has ignit…" at bounding box center [644, 351] width 818 height 300
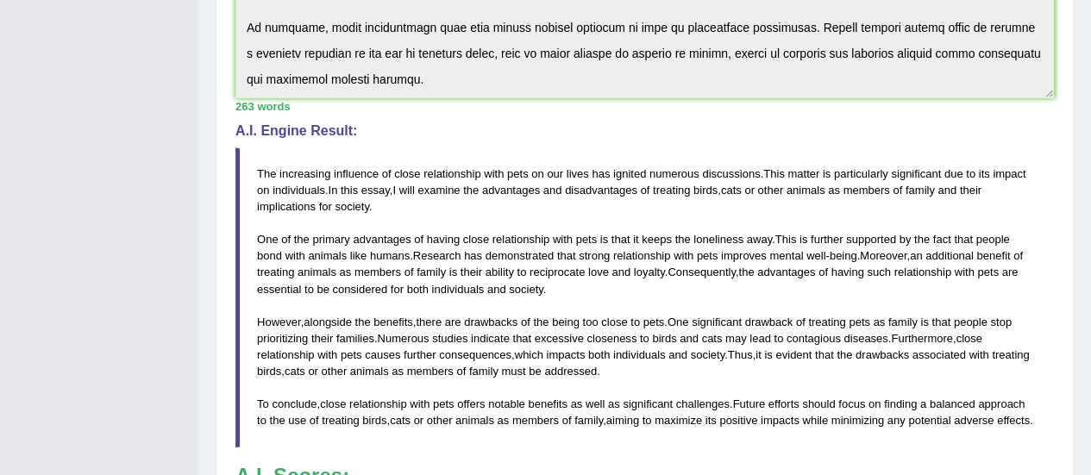
scroll to position [485, 0]
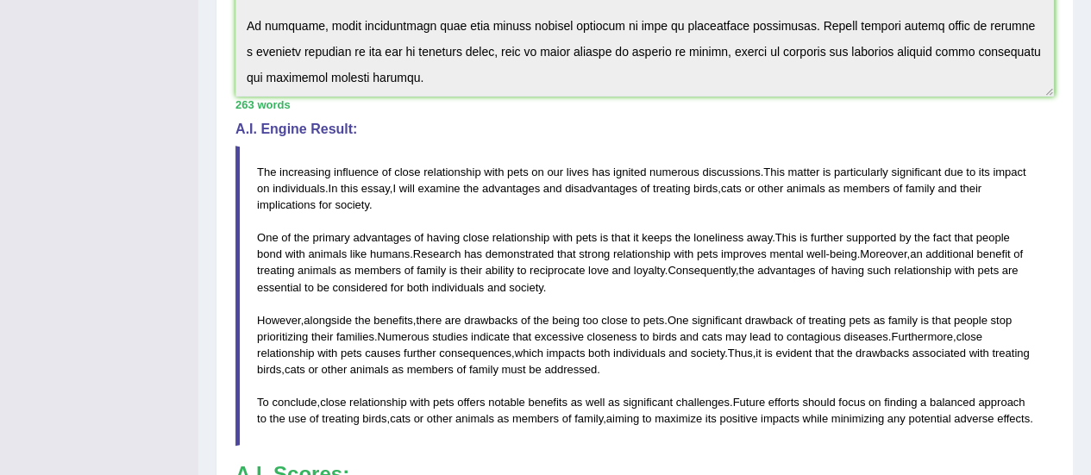
click at [815, 330] on span "contagious" at bounding box center [813, 336] width 54 height 13
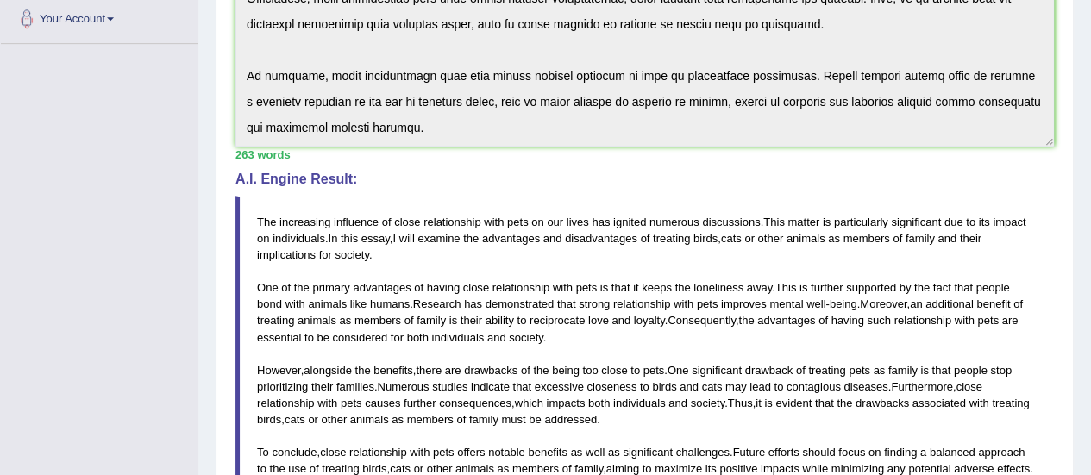
scroll to position [433, 0]
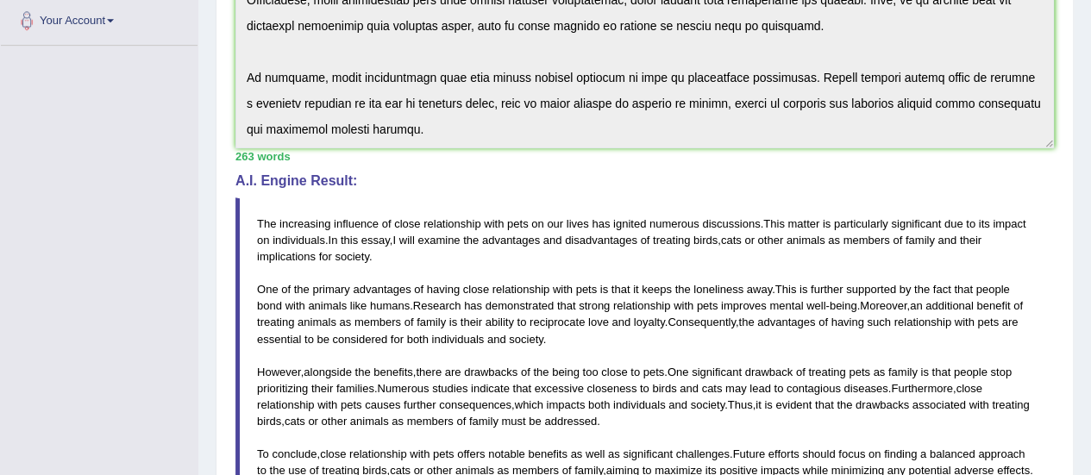
click at [550, 170] on div "Instructions: You will have 20 minutes to plan, write and revise an essay about…" at bounding box center [644, 228] width 827 height 867
